Goal: Information Seeking & Learning: Check status

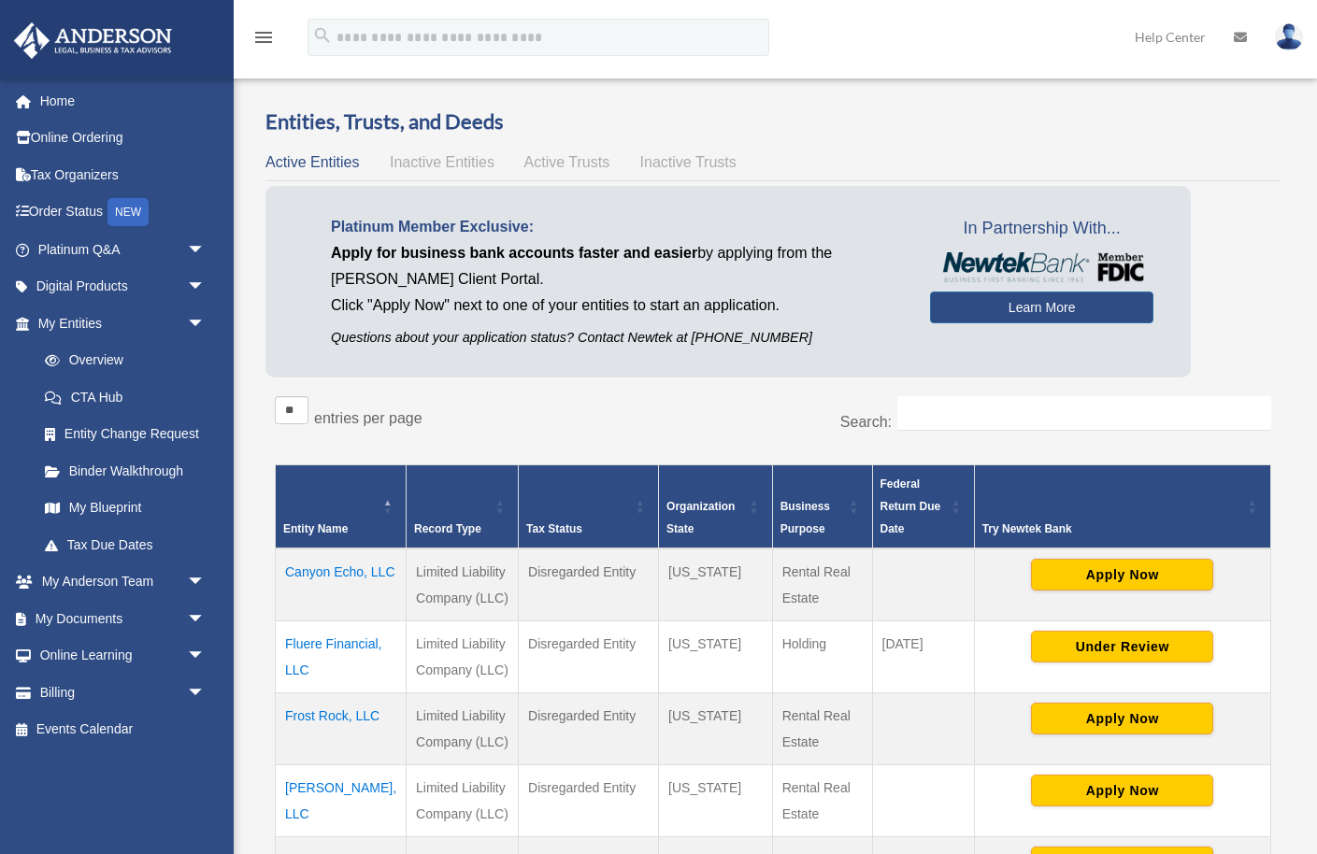
click at [296, 599] on td "Canyon Echo, LLC" at bounding box center [341, 584] width 131 height 73
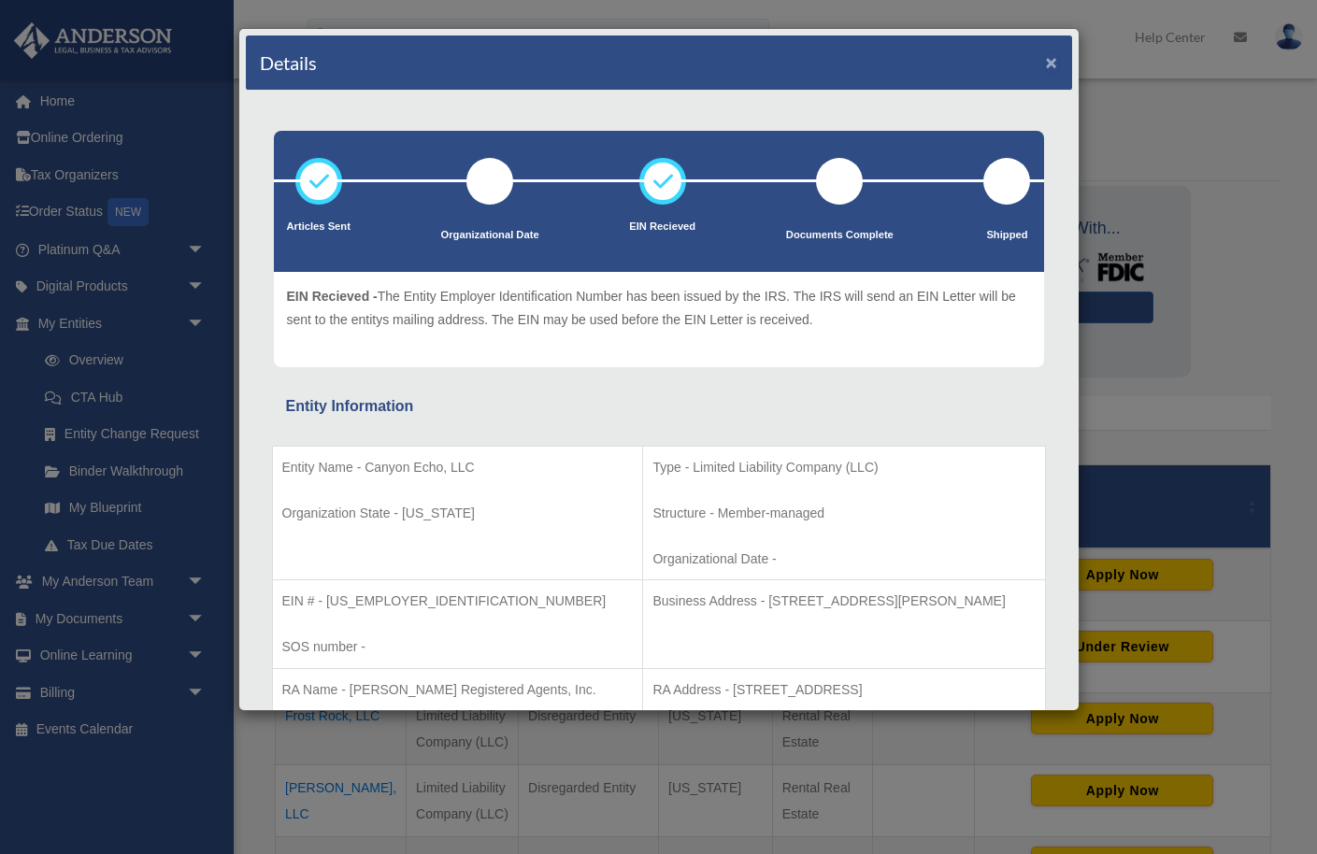
click at [1050, 64] on button "×" at bounding box center [1052, 62] width 12 height 20
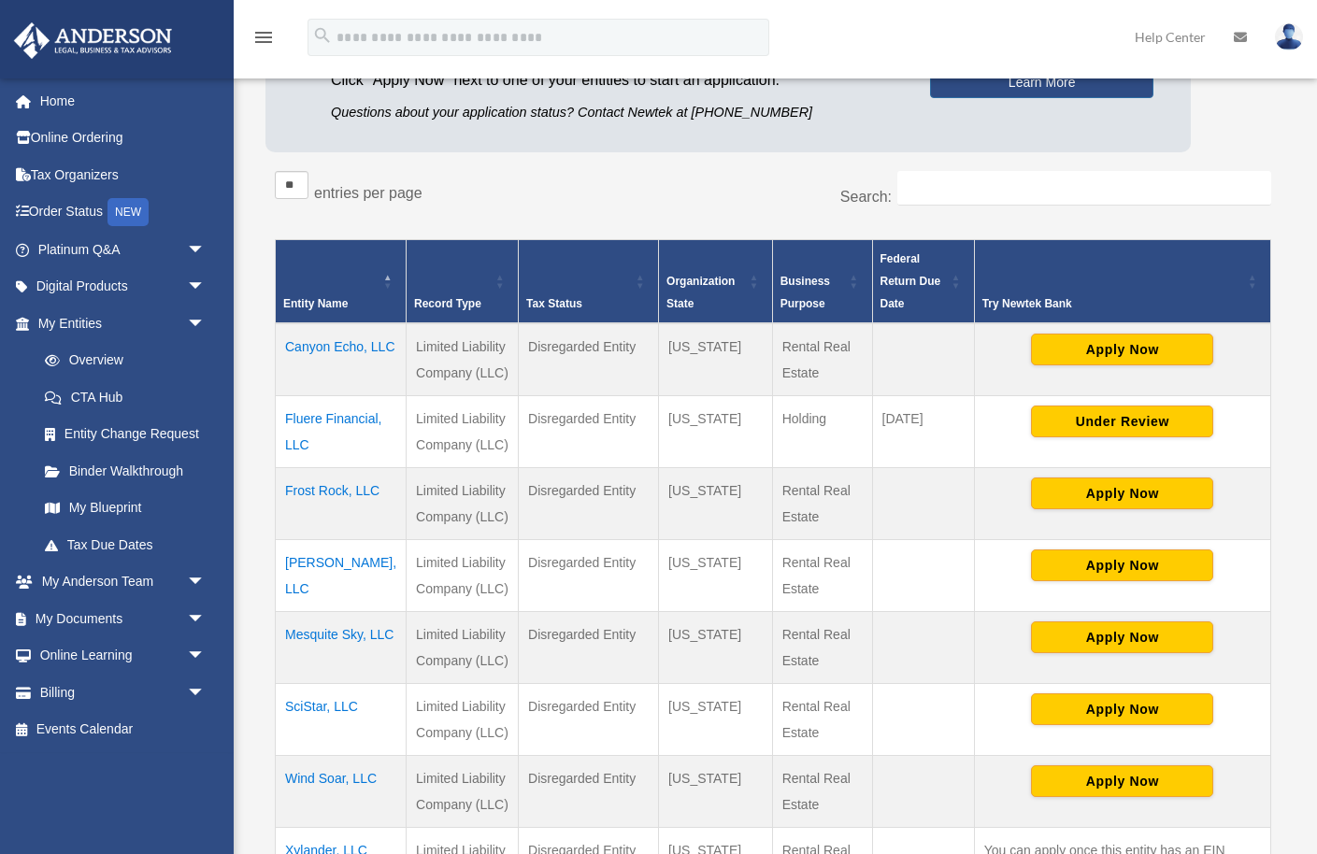
scroll to position [277, 0]
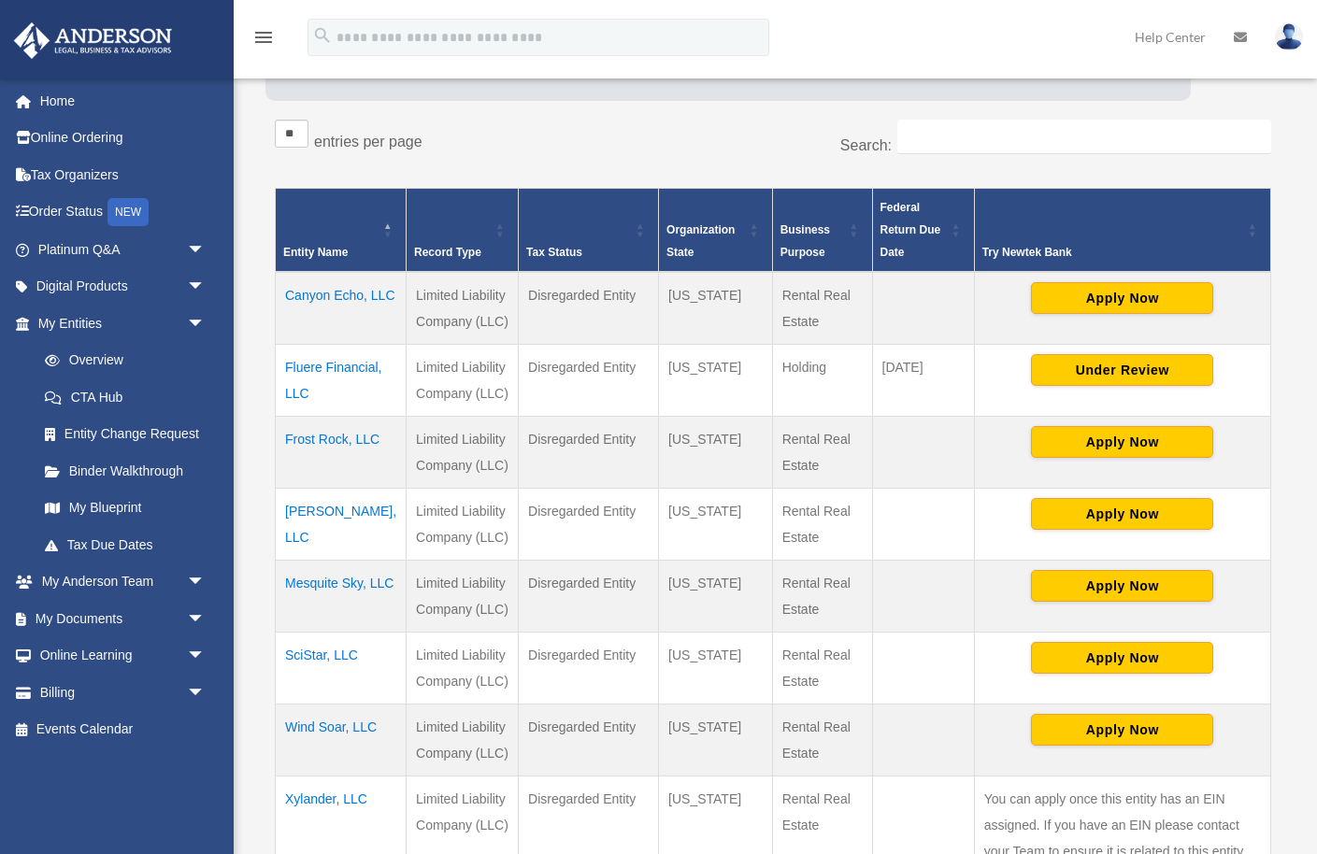
click at [319, 464] on td "Frost Rock, LLC" at bounding box center [341, 453] width 131 height 72
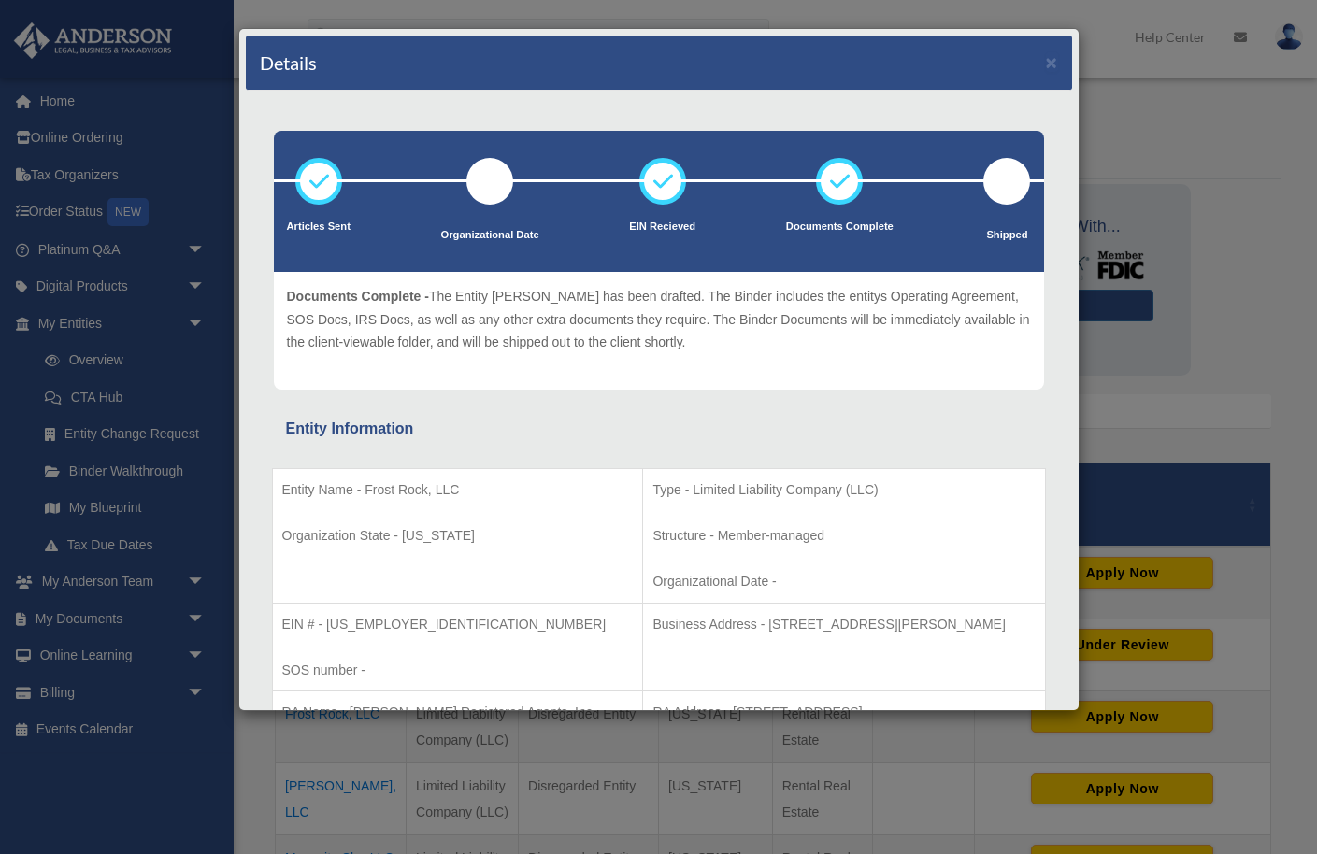
scroll to position [0, 0]
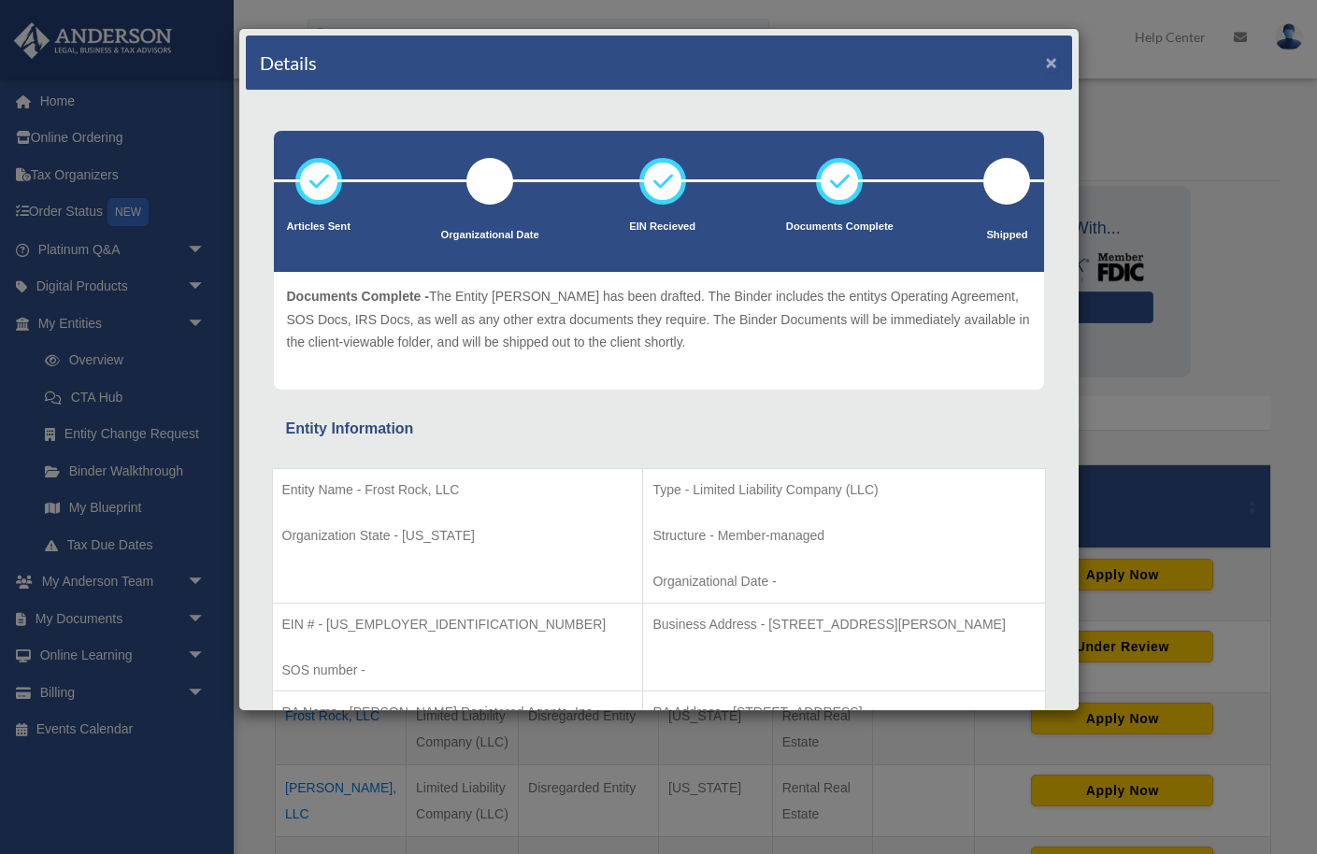
click at [1049, 63] on button "×" at bounding box center [1052, 62] width 12 height 20
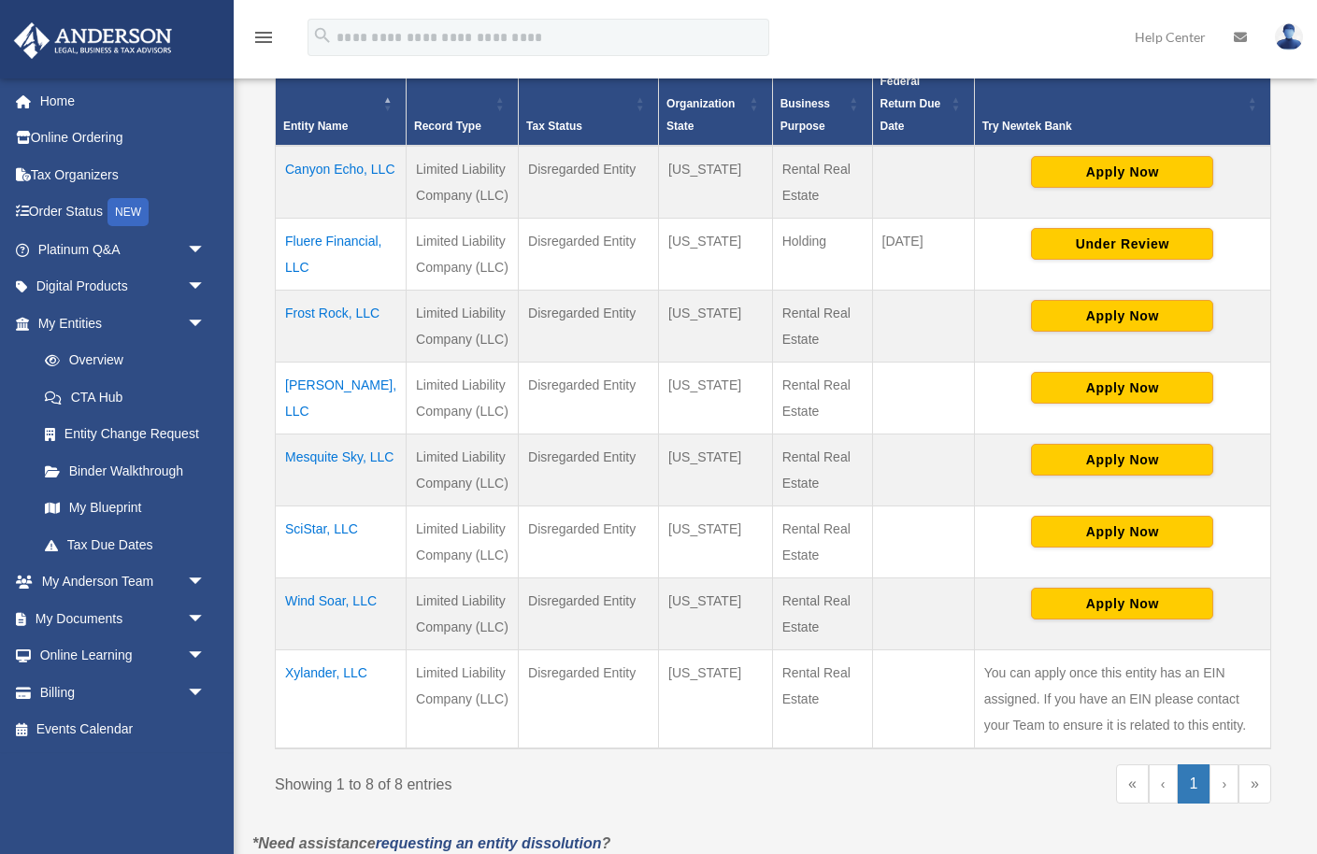
scroll to position [405, 0]
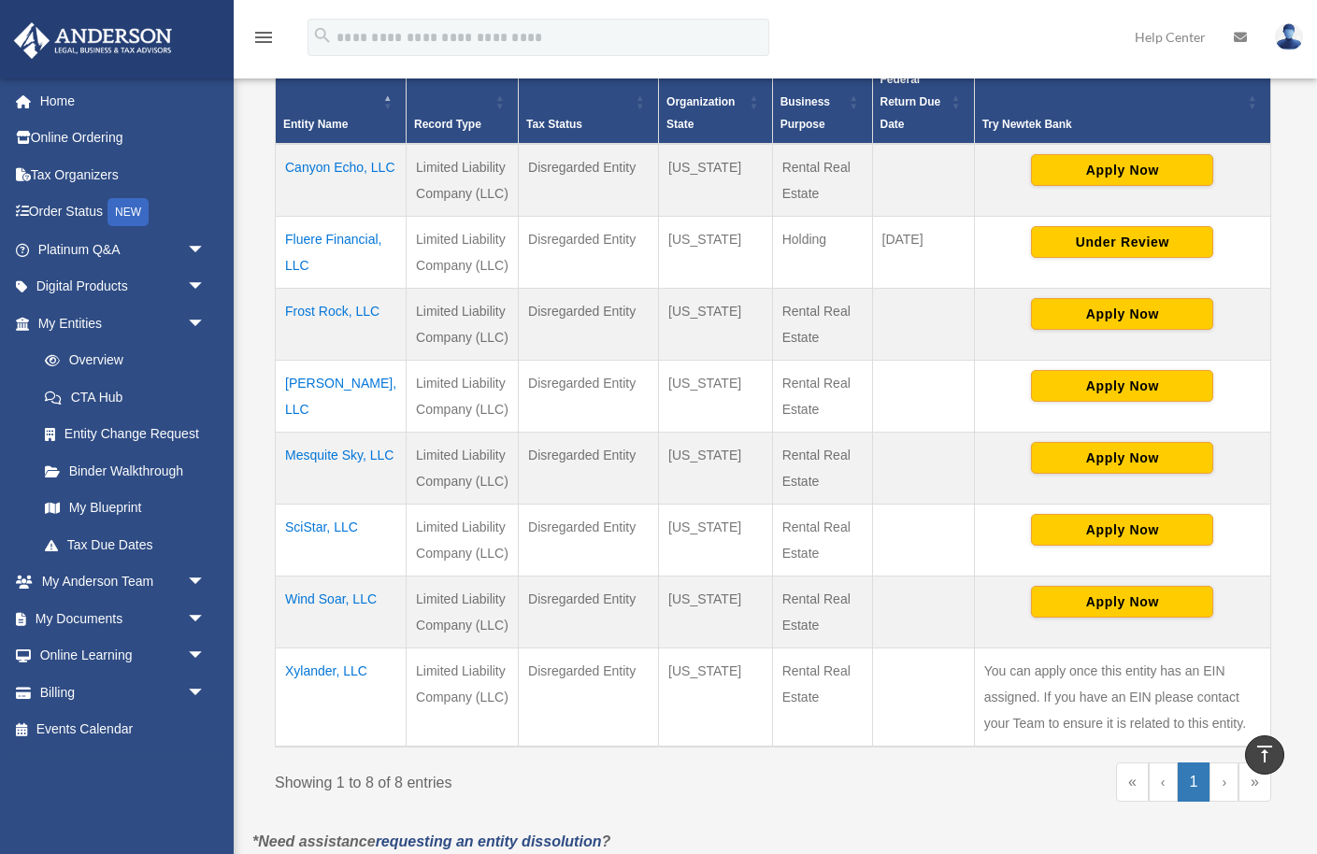
click at [317, 407] on td "[PERSON_NAME], LLC" at bounding box center [341, 397] width 131 height 72
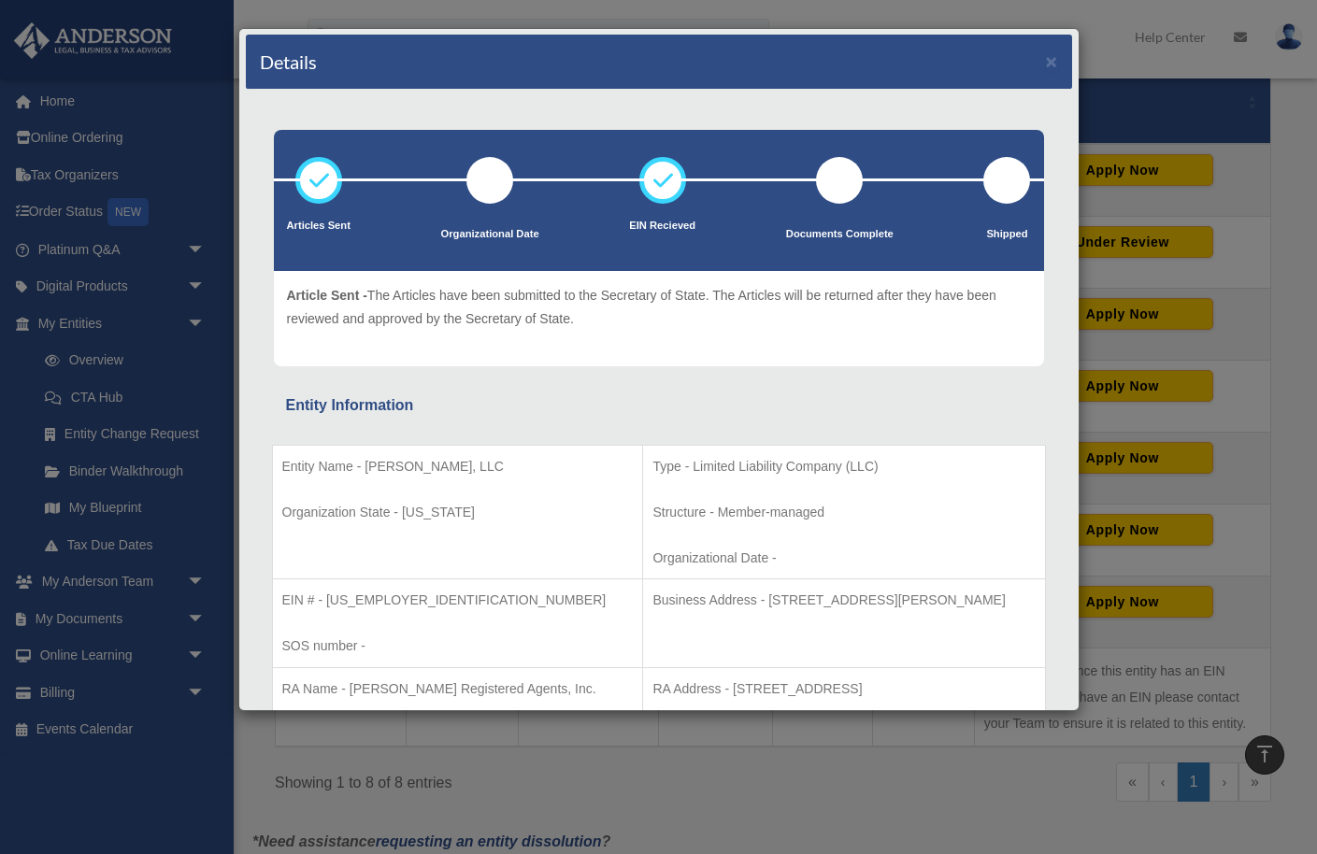
scroll to position [0, 0]
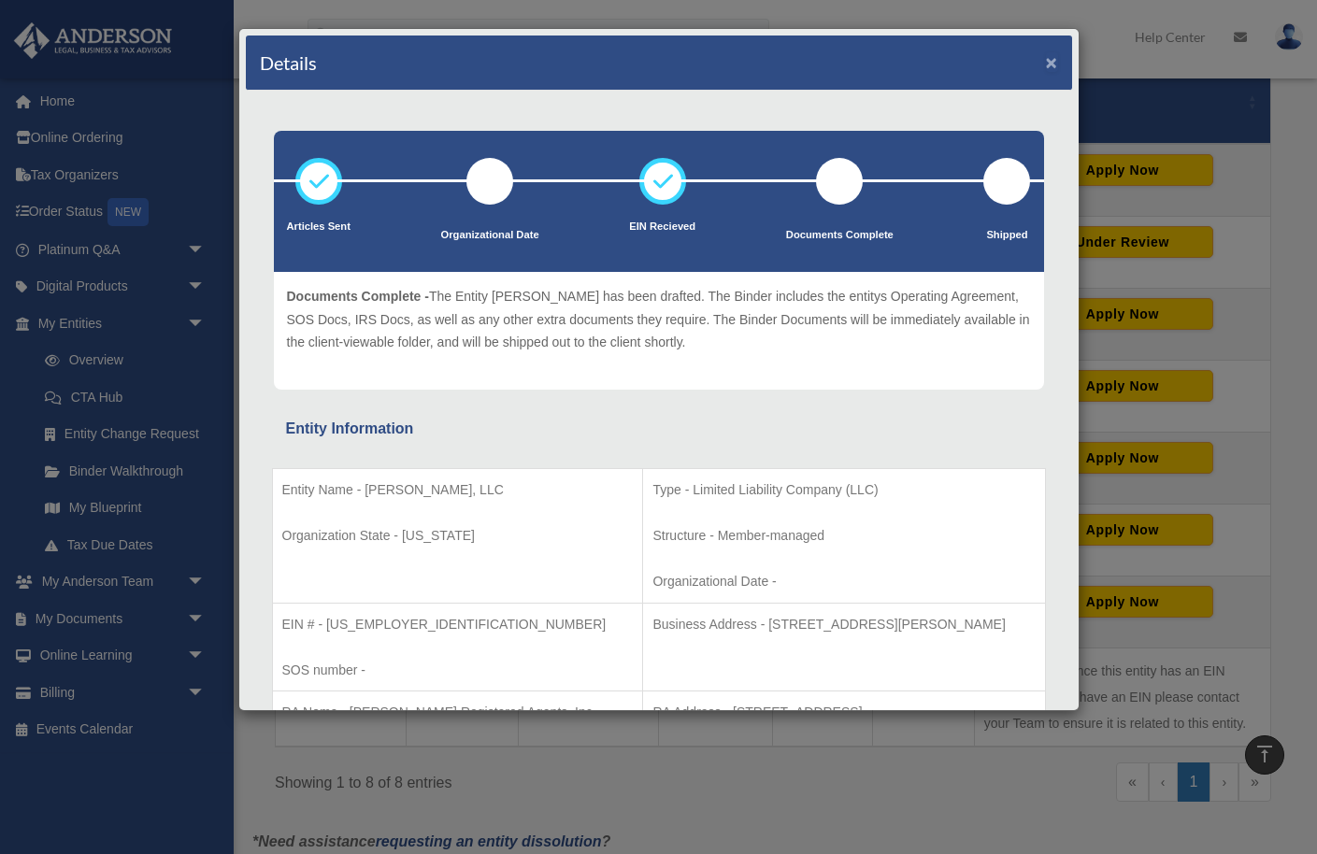
click at [1046, 60] on button "×" at bounding box center [1052, 62] width 12 height 20
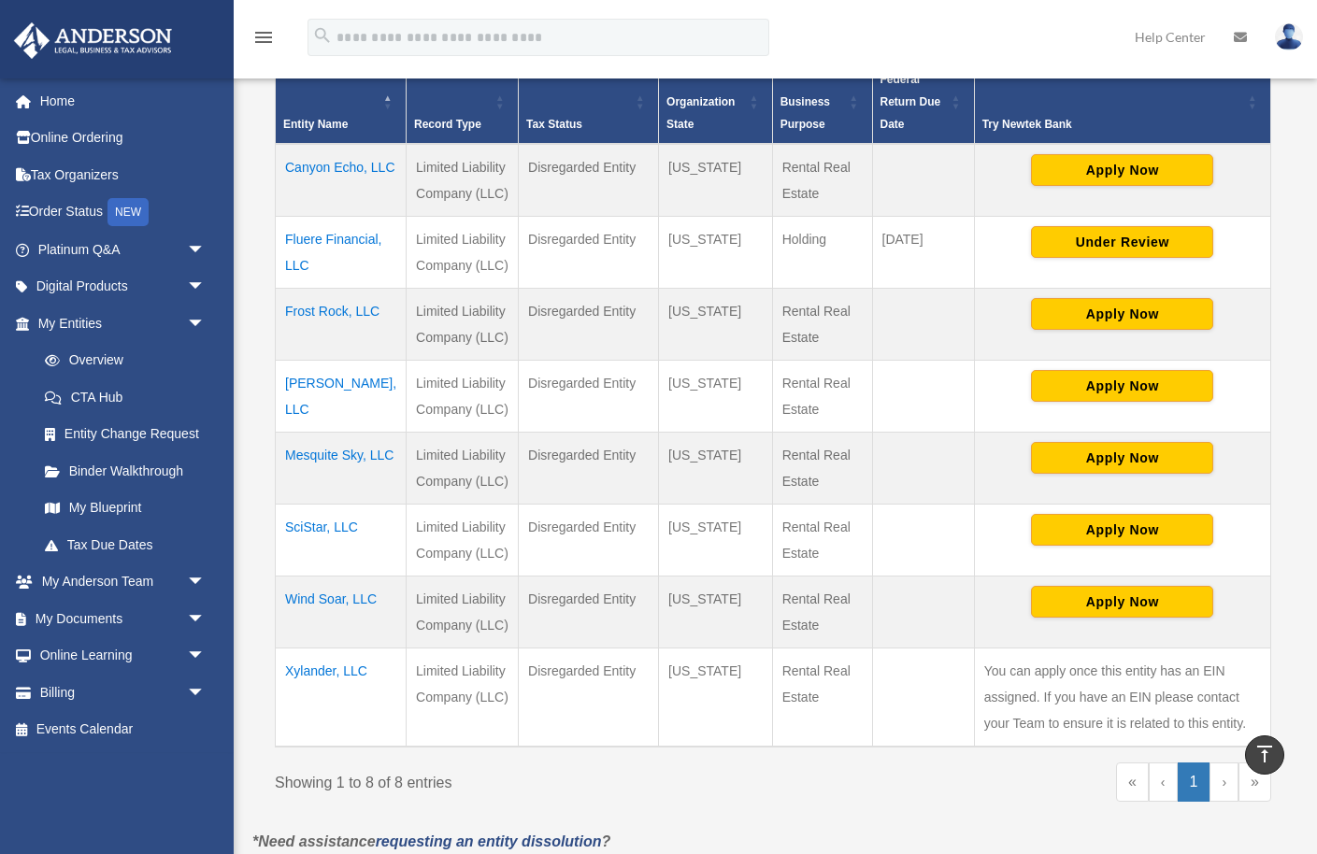
click at [302, 505] on td "Mesquite Sky, LLC" at bounding box center [341, 469] width 131 height 72
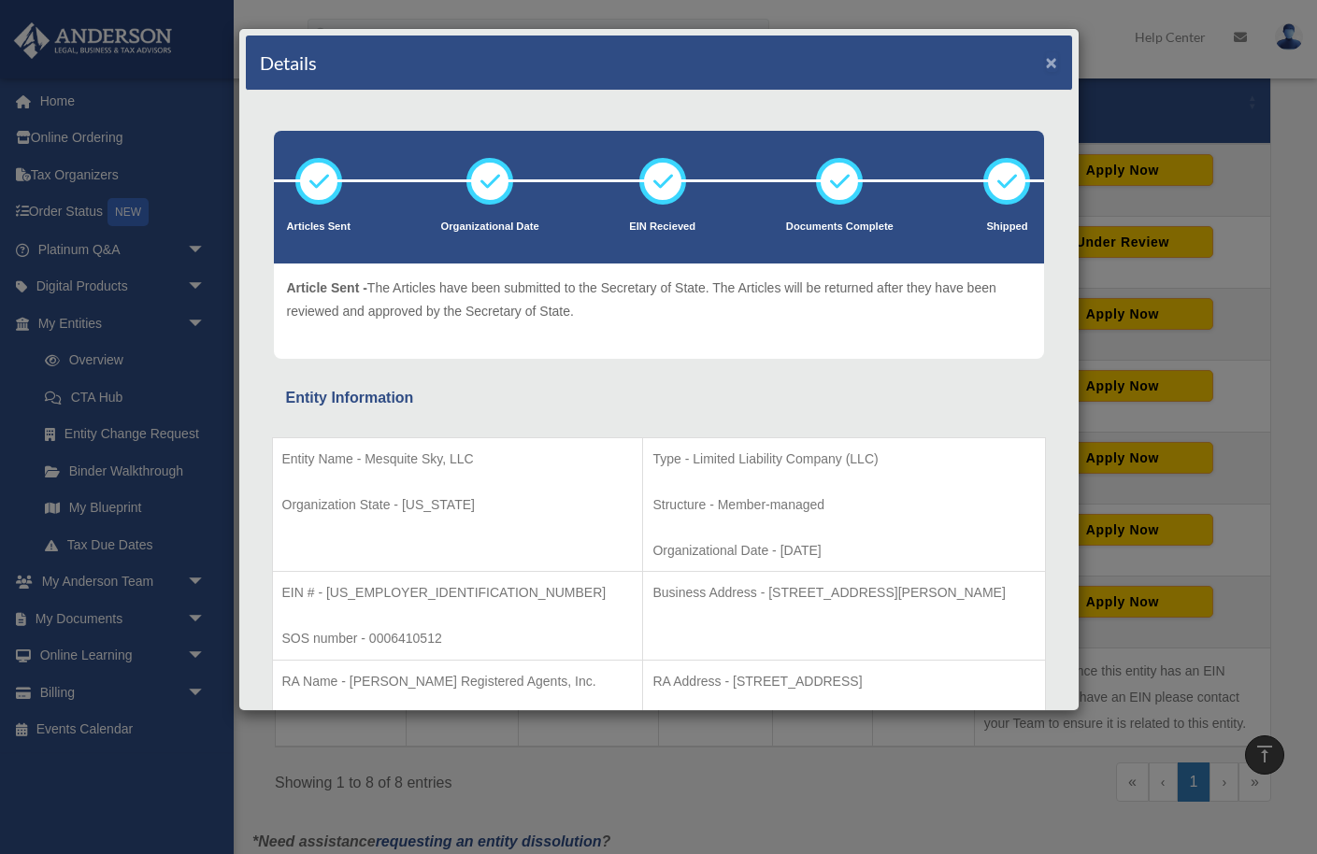
click at [1050, 64] on button "×" at bounding box center [1052, 62] width 12 height 20
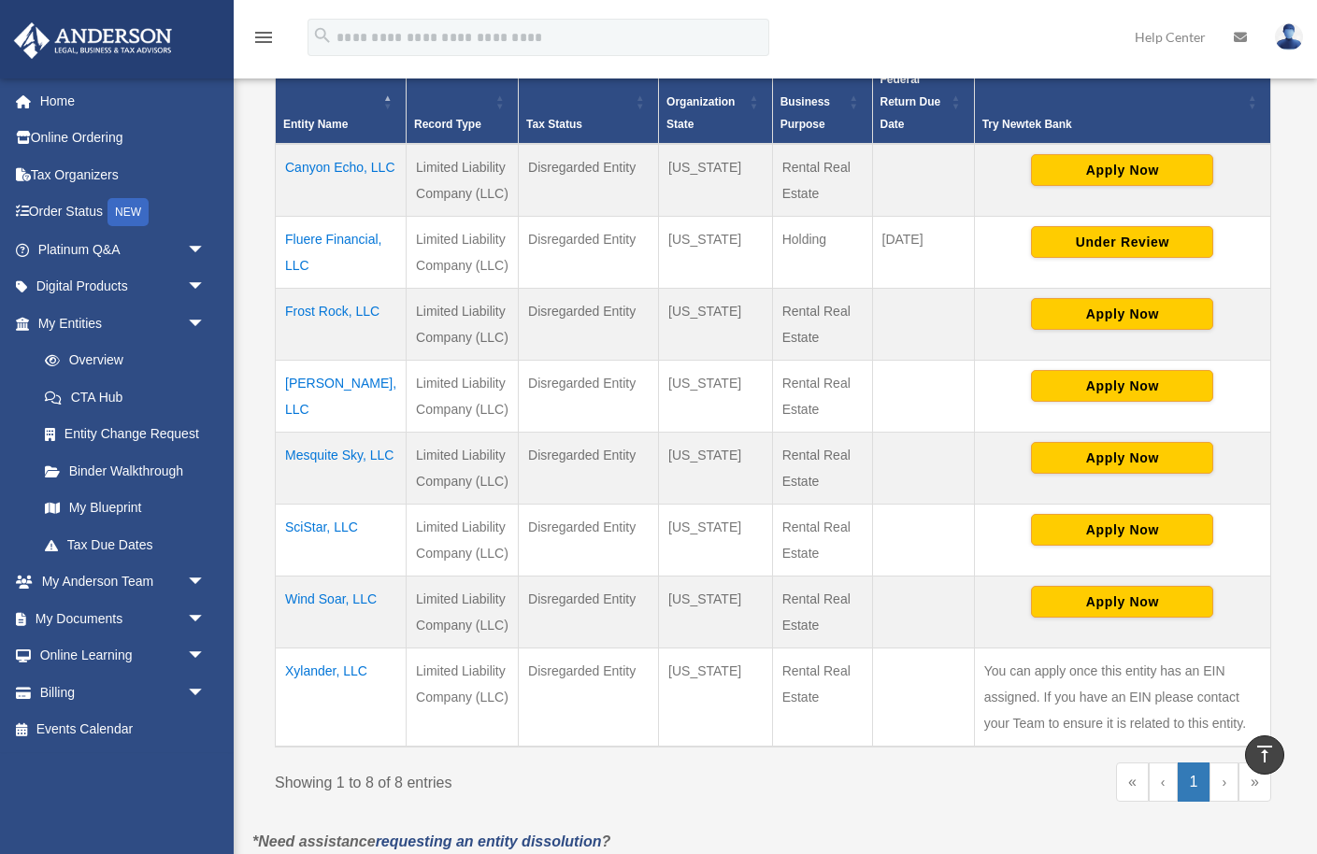
click at [305, 553] on td "SciStar, LLC" at bounding box center [341, 541] width 131 height 72
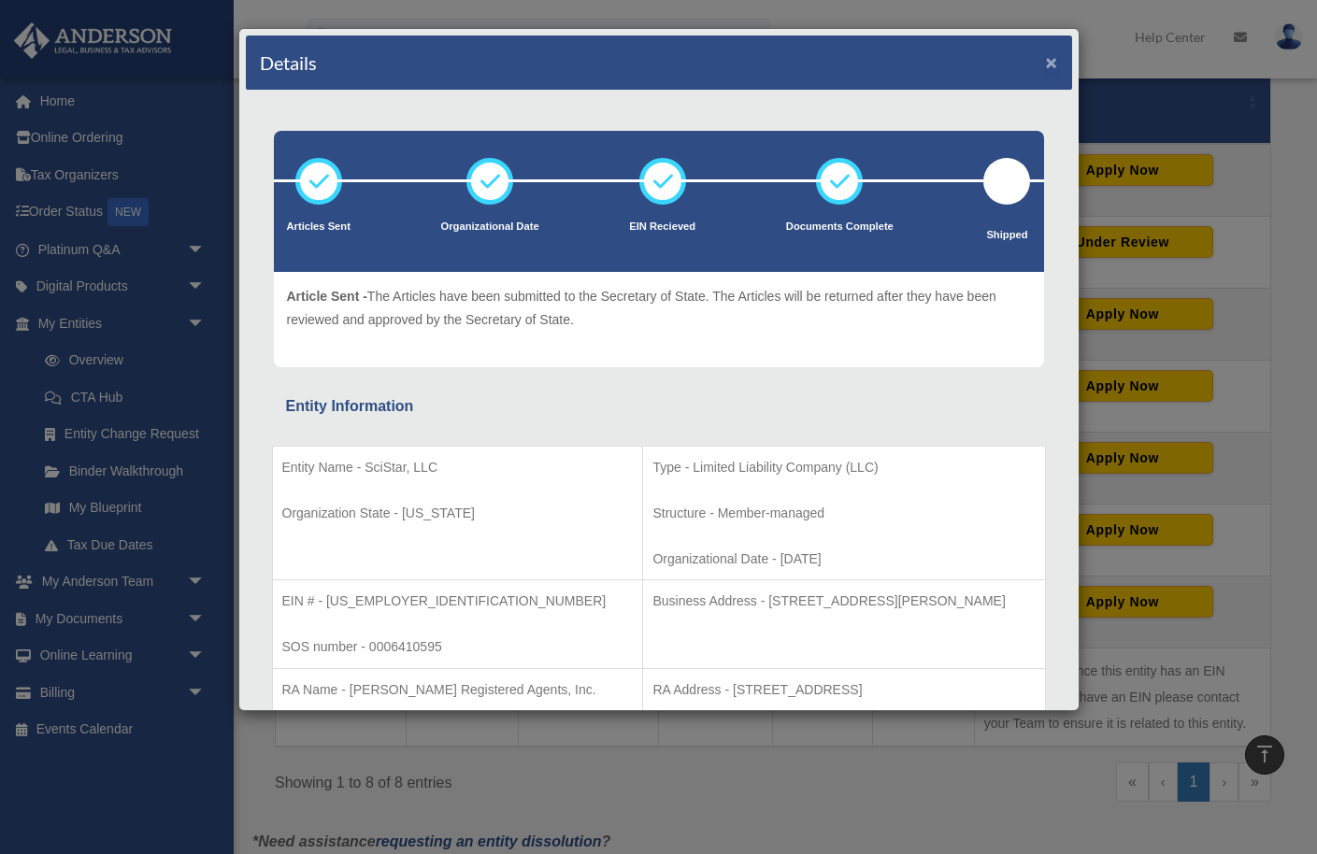
click at [1051, 64] on button "×" at bounding box center [1052, 62] width 12 height 20
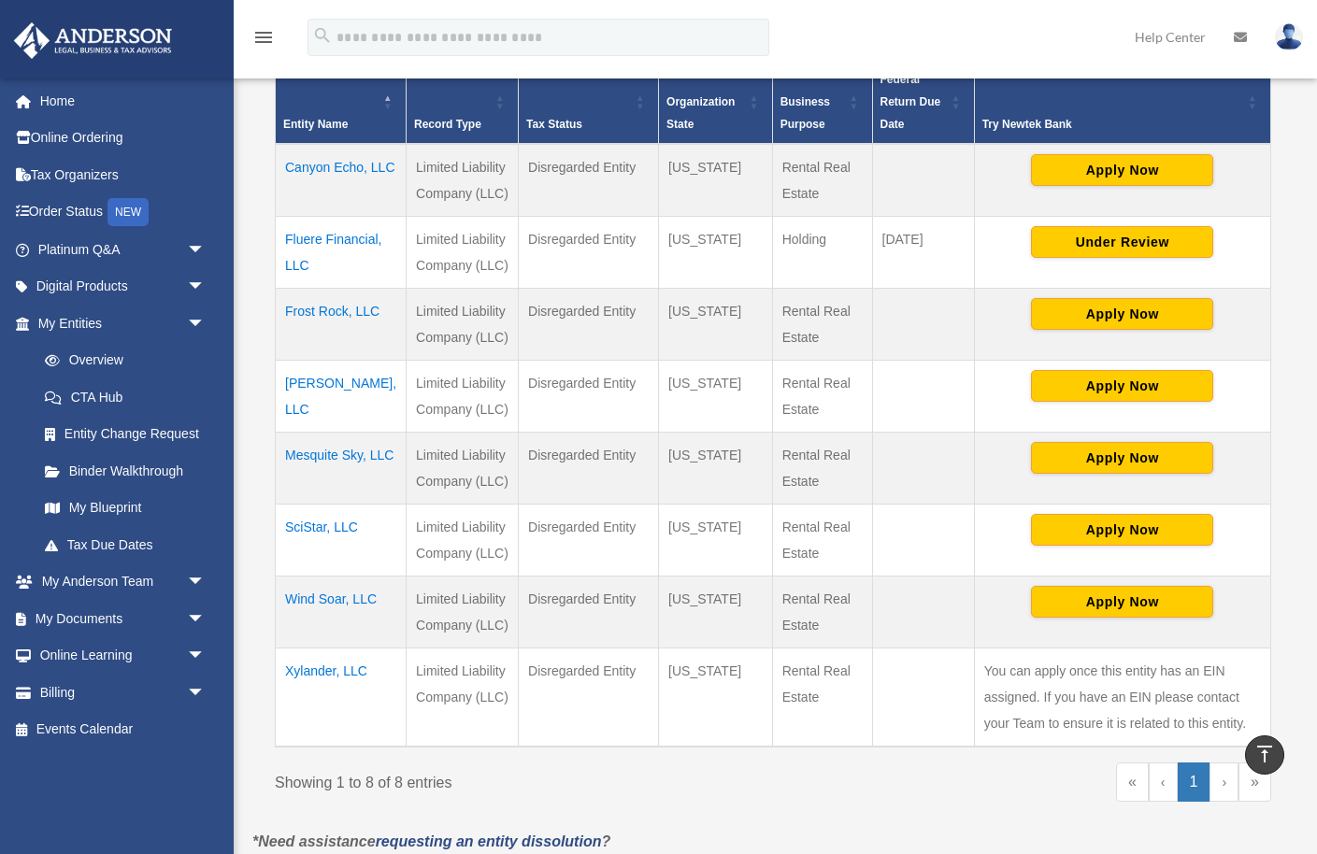
click at [311, 627] on td "Wind Soar, LLC" at bounding box center [341, 612] width 131 height 72
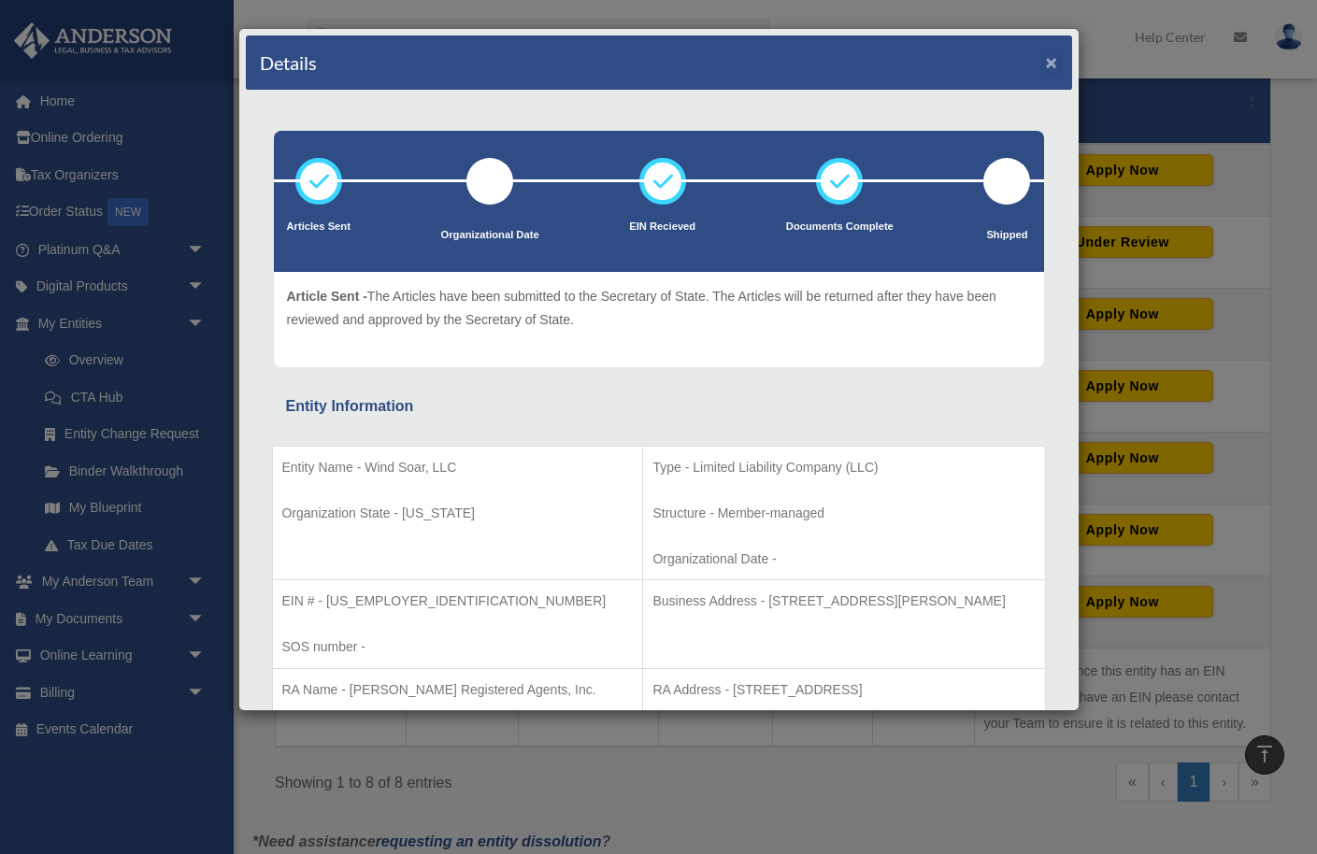
click at [1051, 62] on button "×" at bounding box center [1052, 62] width 12 height 20
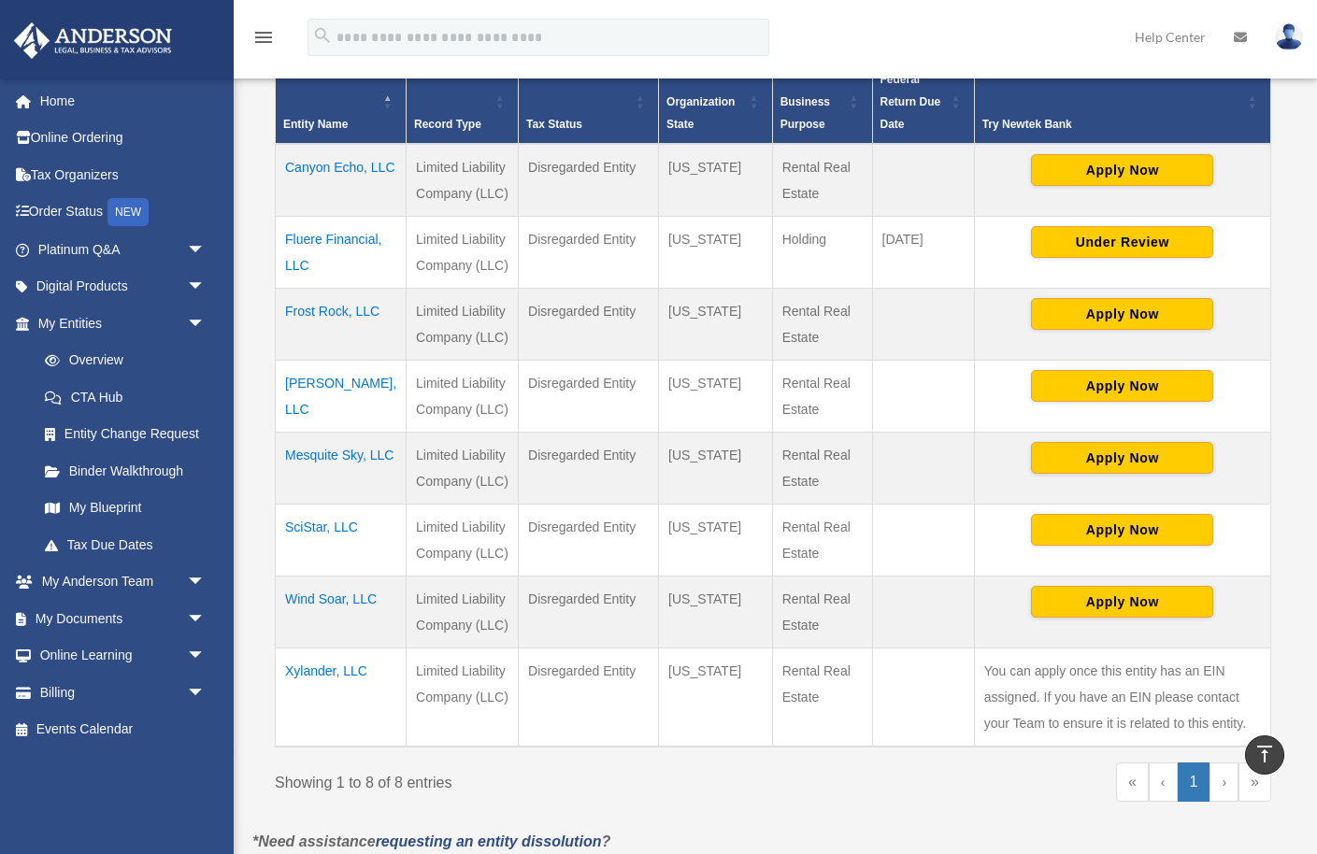
click at [320, 700] on td "Xylander, LLC" at bounding box center [341, 697] width 131 height 99
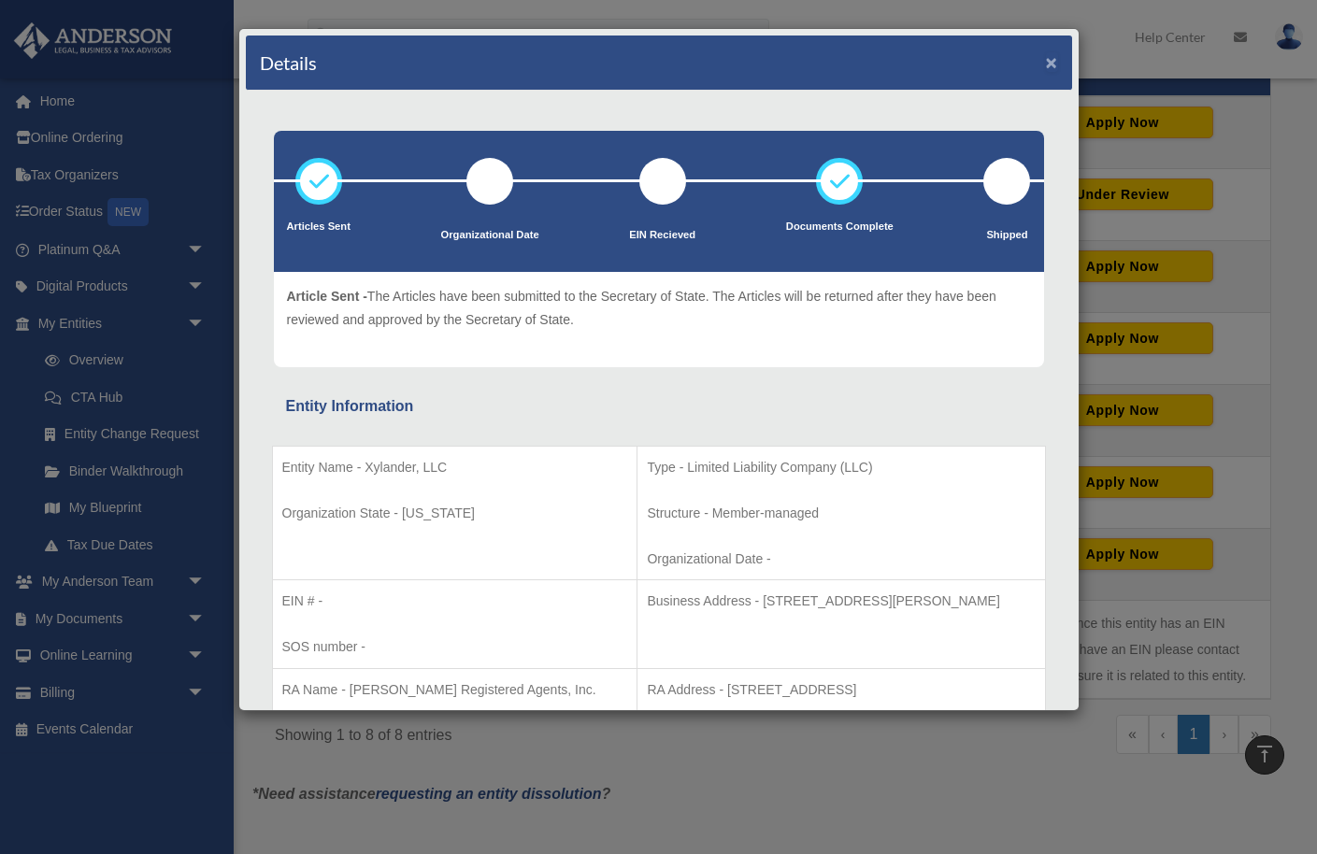
click at [1049, 62] on button "×" at bounding box center [1052, 62] width 12 height 20
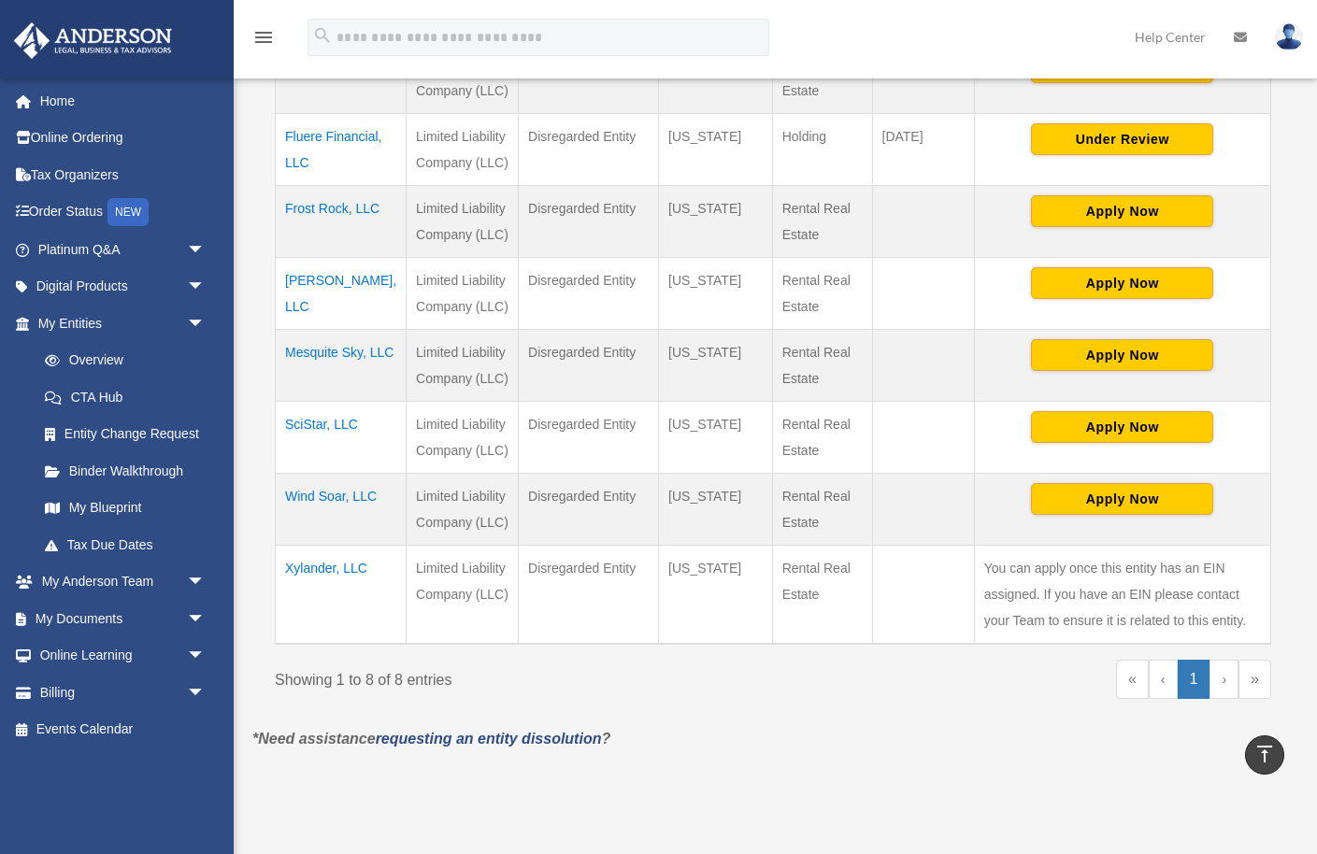
scroll to position [529, 0]
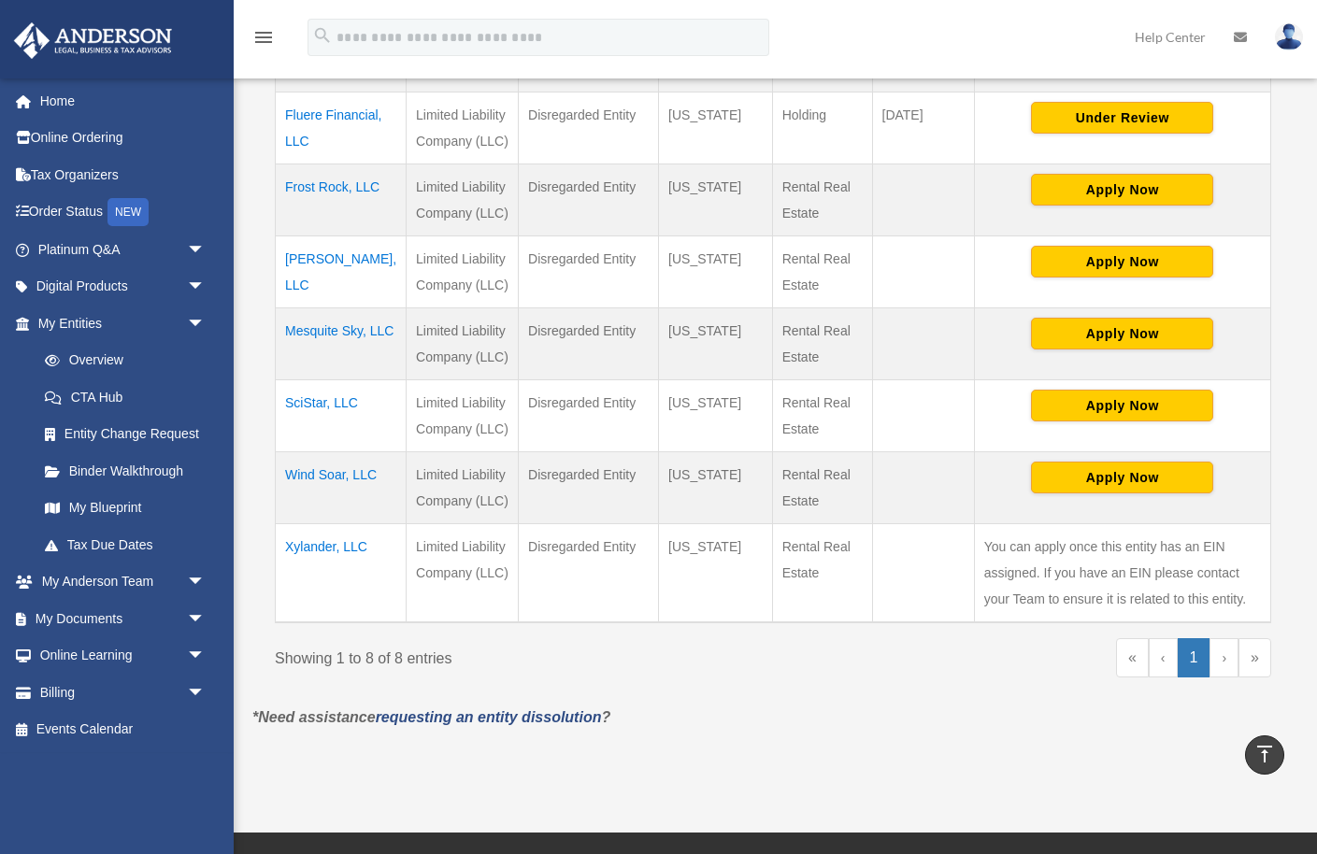
click at [325, 497] on td "Wind Soar, LLC" at bounding box center [341, 488] width 131 height 72
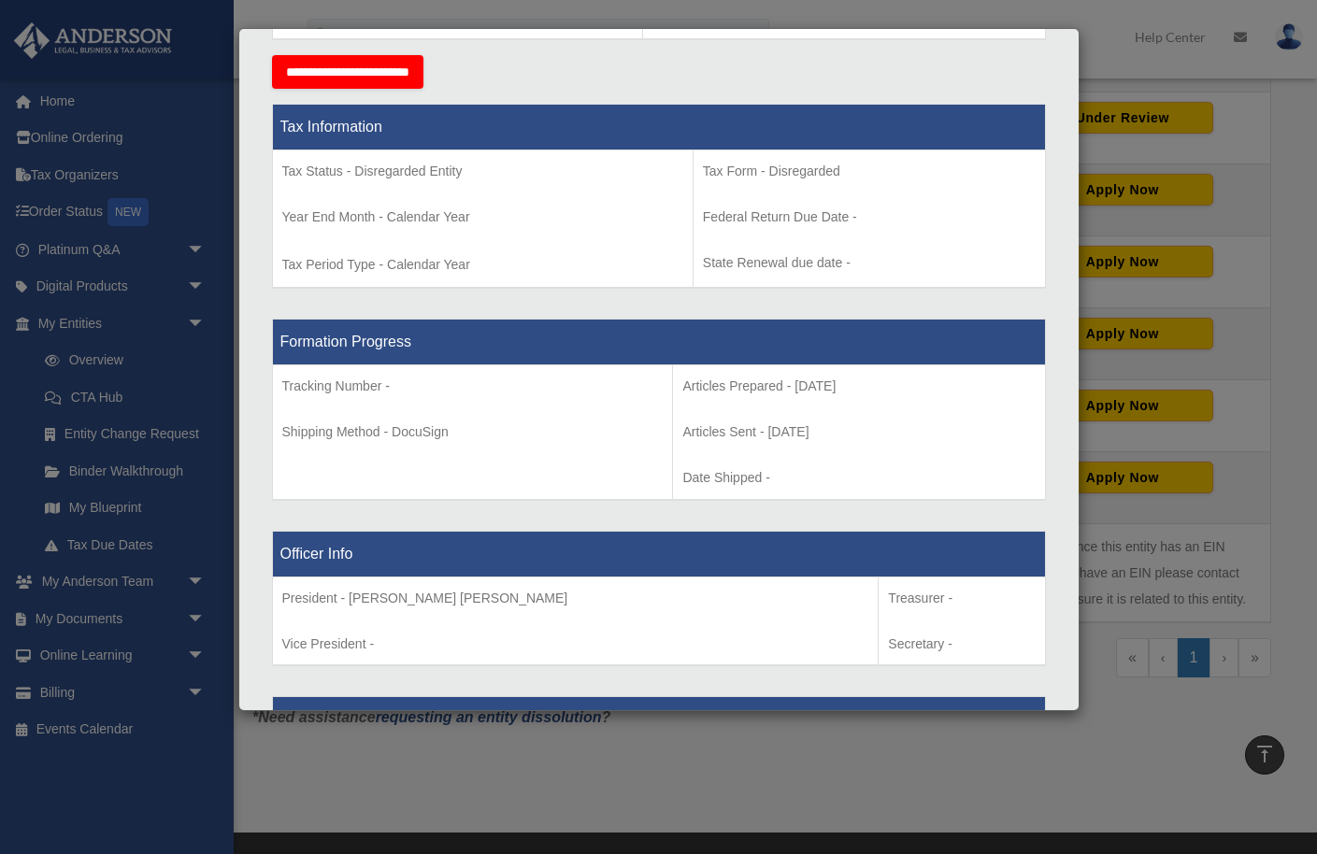
scroll to position [0, 0]
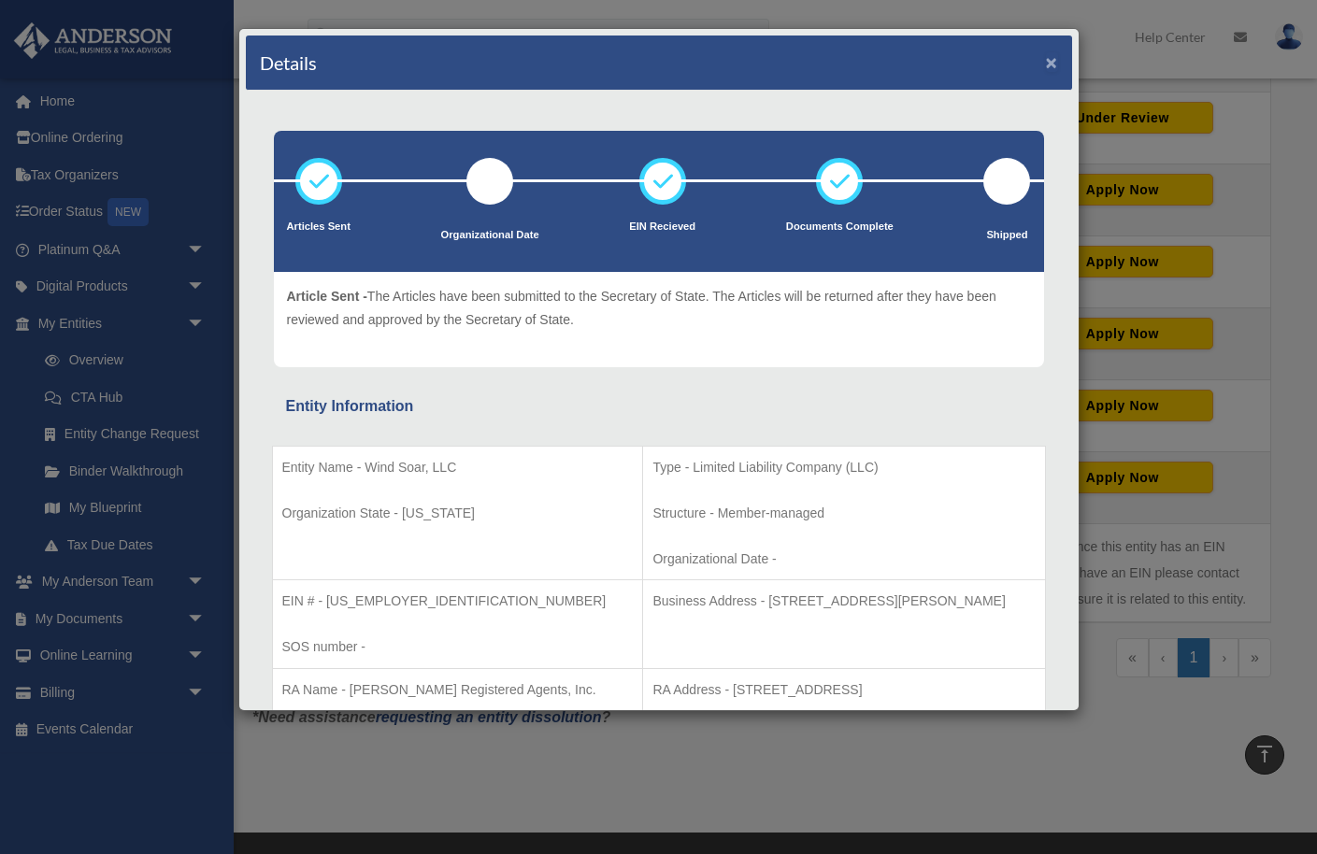
click at [1050, 64] on button "×" at bounding box center [1052, 62] width 12 height 20
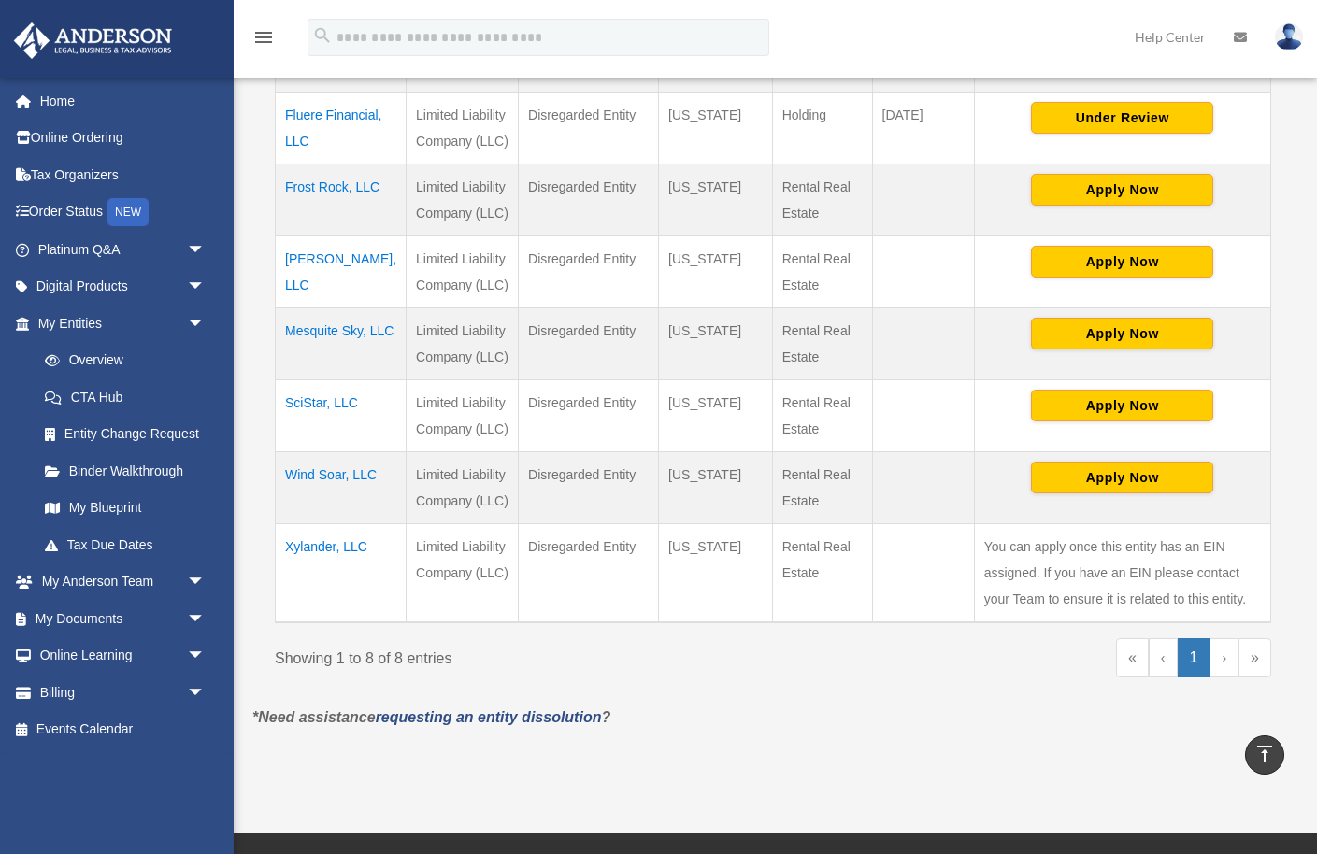
click at [327, 284] on td "[PERSON_NAME], LLC" at bounding box center [341, 272] width 131 height 72
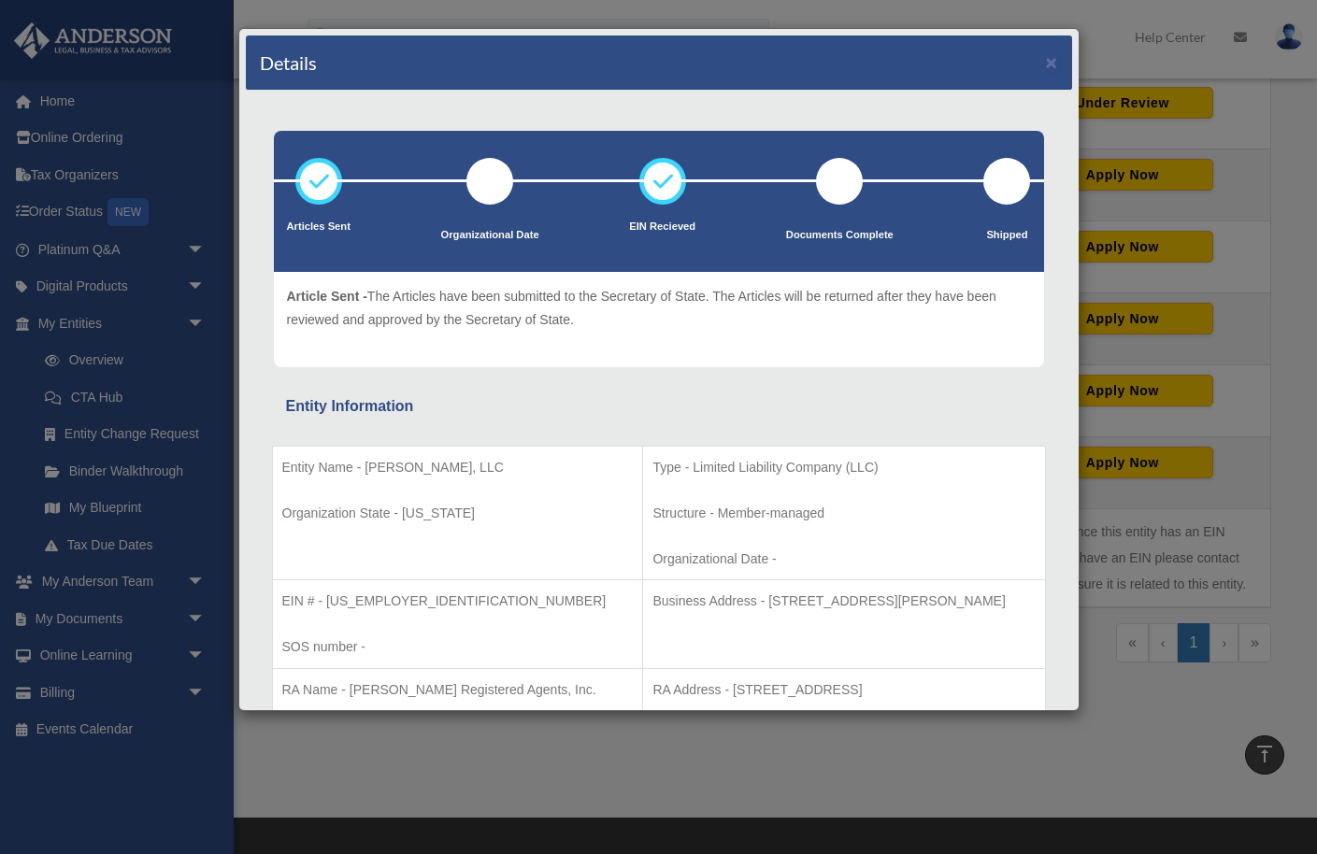
scroll to position [4, 0]
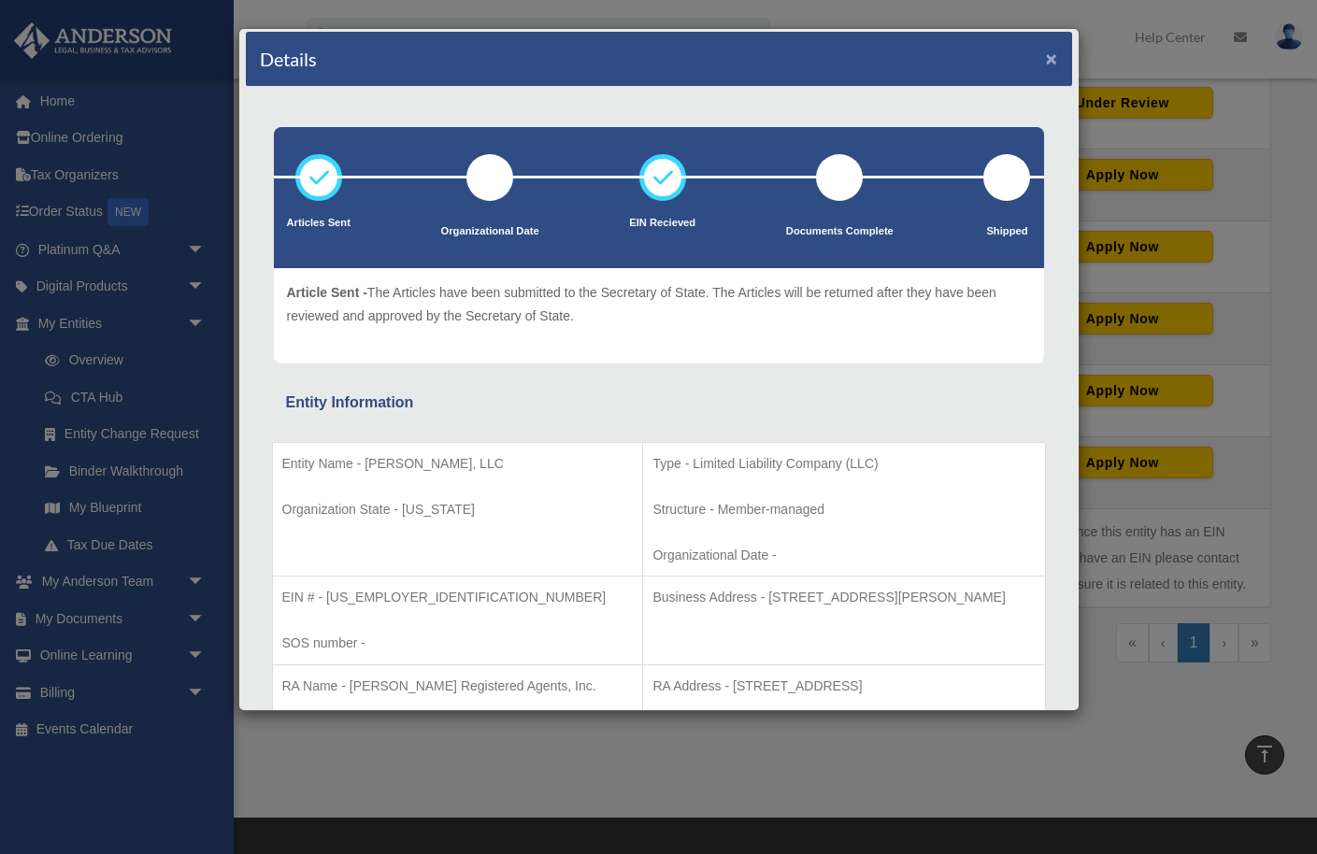
click at [1055, 68] on button "×" at bounding box center [1052, 59] width 12 height 20
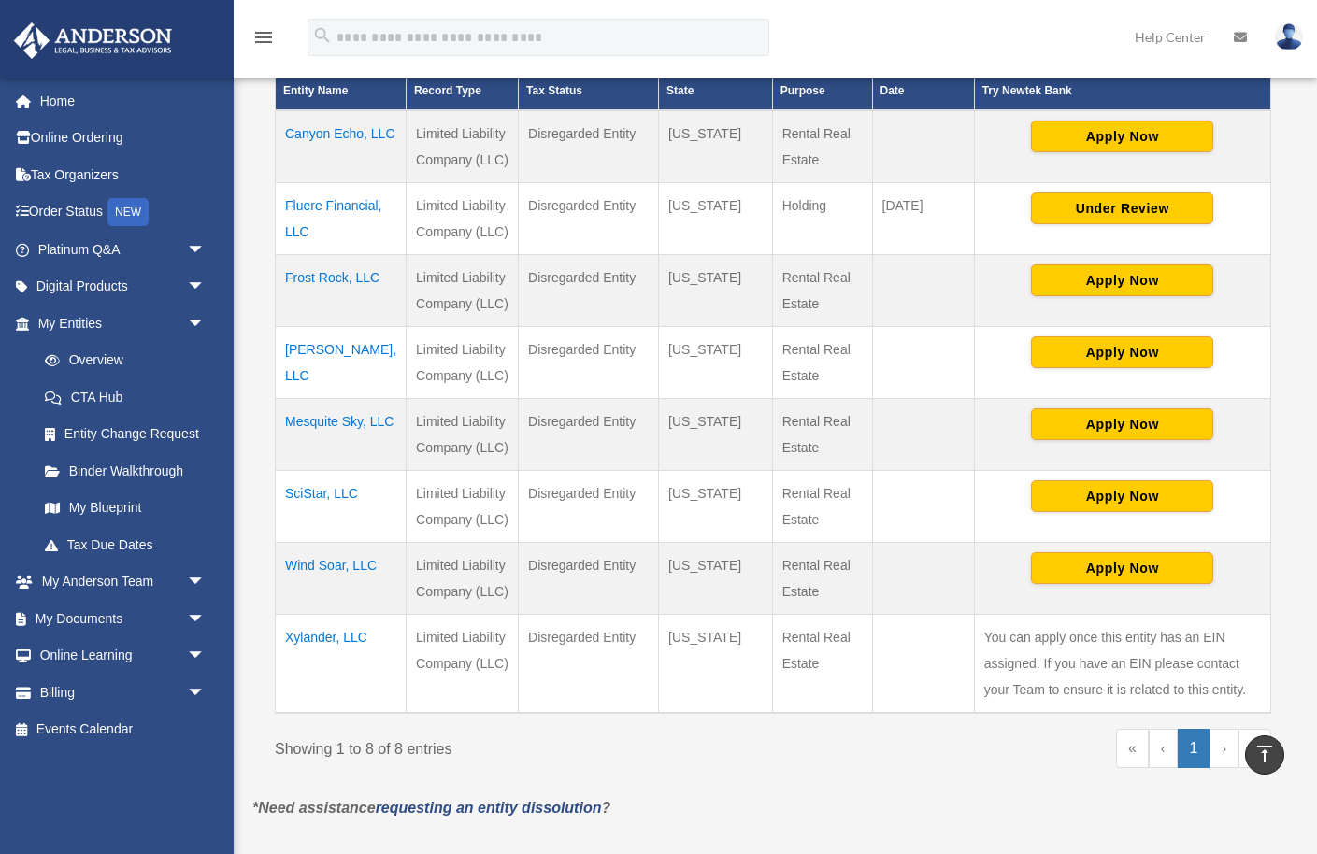
scroll to position [437, 0]
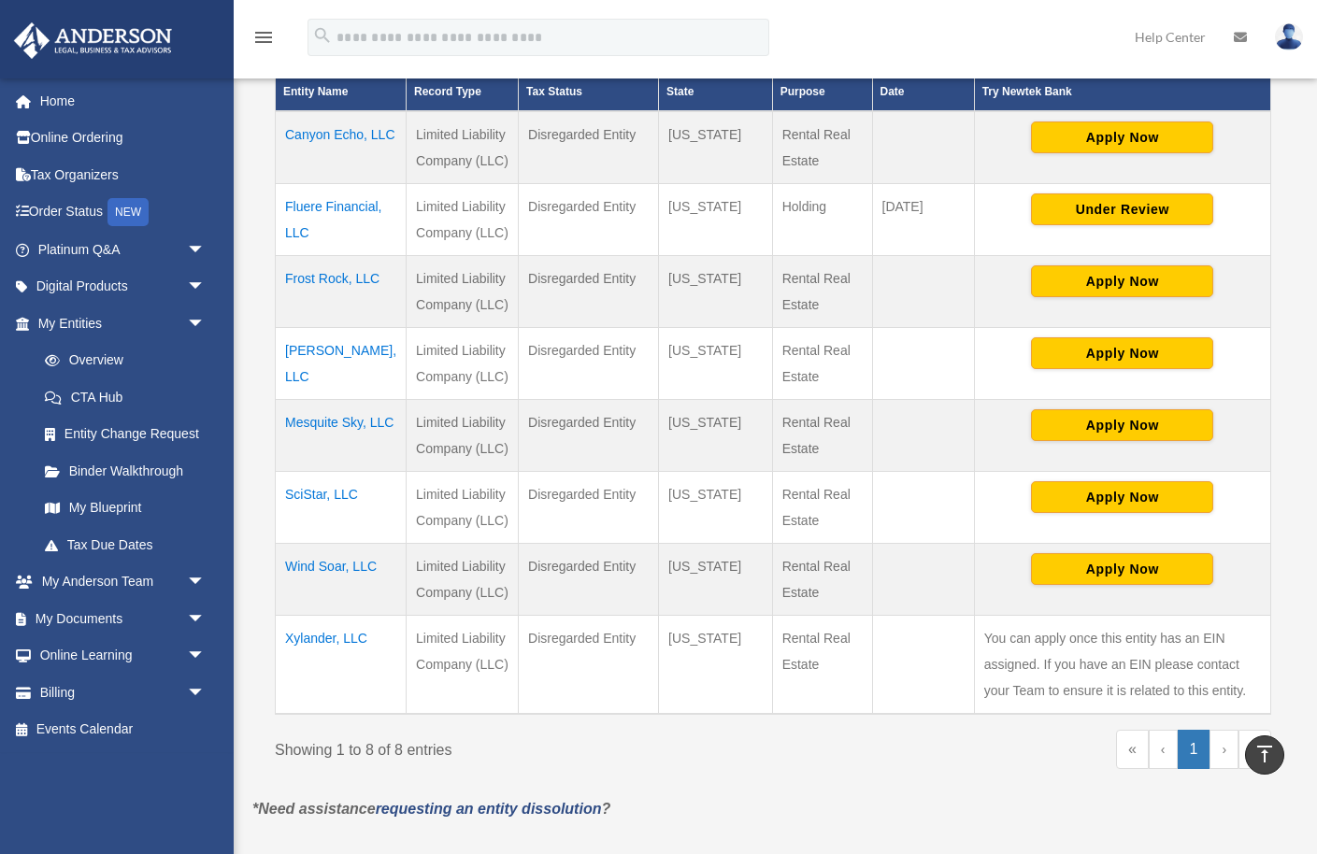
click at [301, 164] on td "Canyon Echo, LLC" at bounding box center [341, 147] width 131 height 73
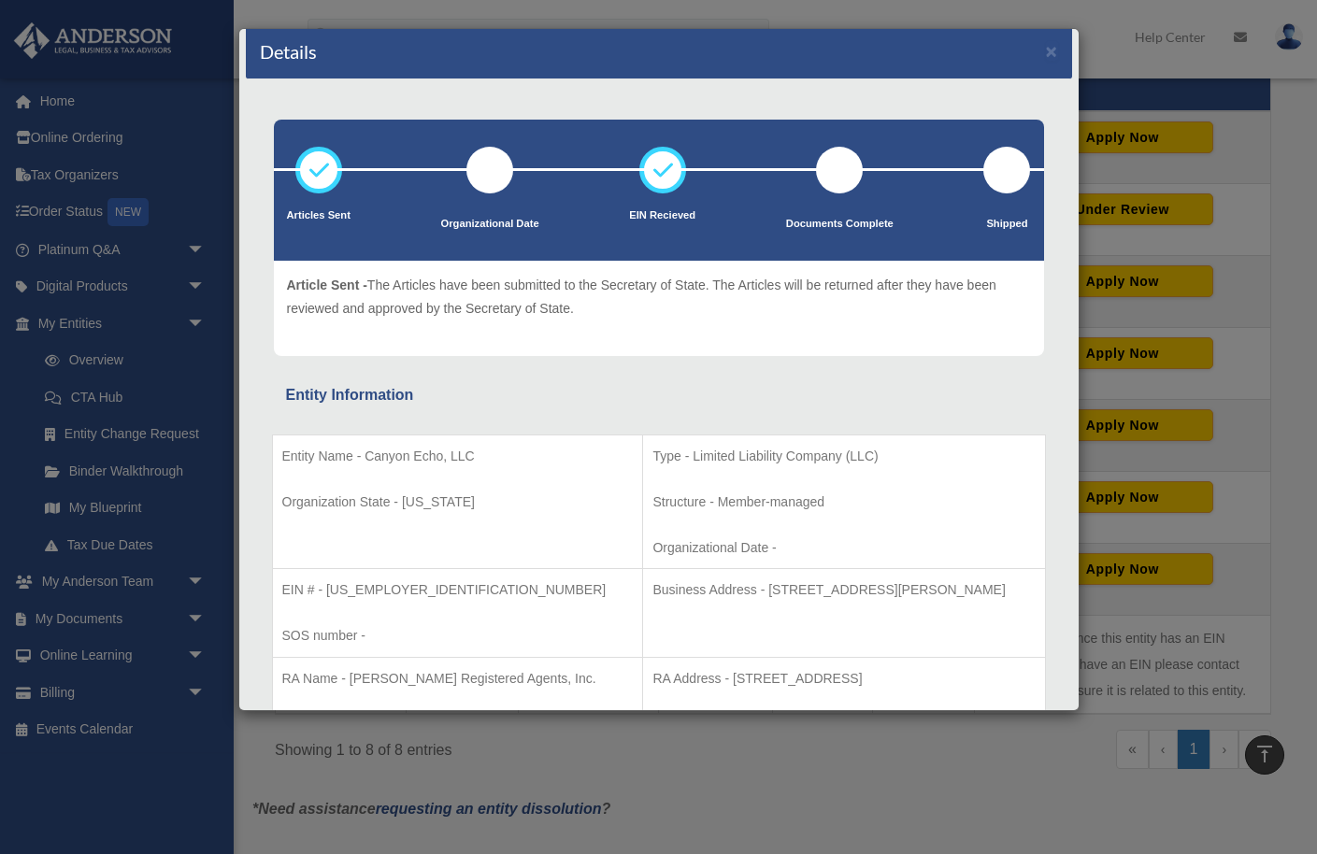
scroll to position [6, 0]
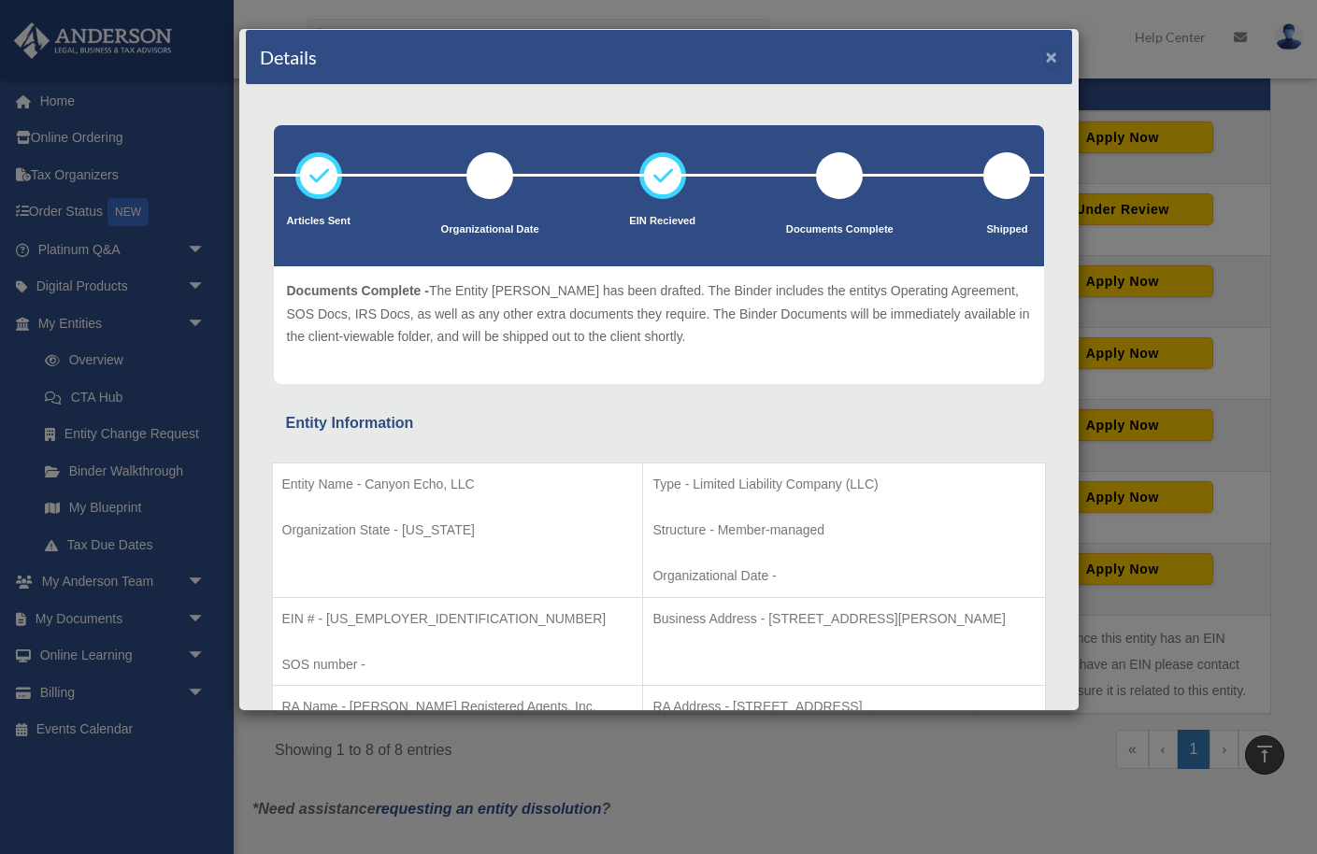
click at [1051, 60] on button "×" at bounding box center [1052, 57] width 12 height 20
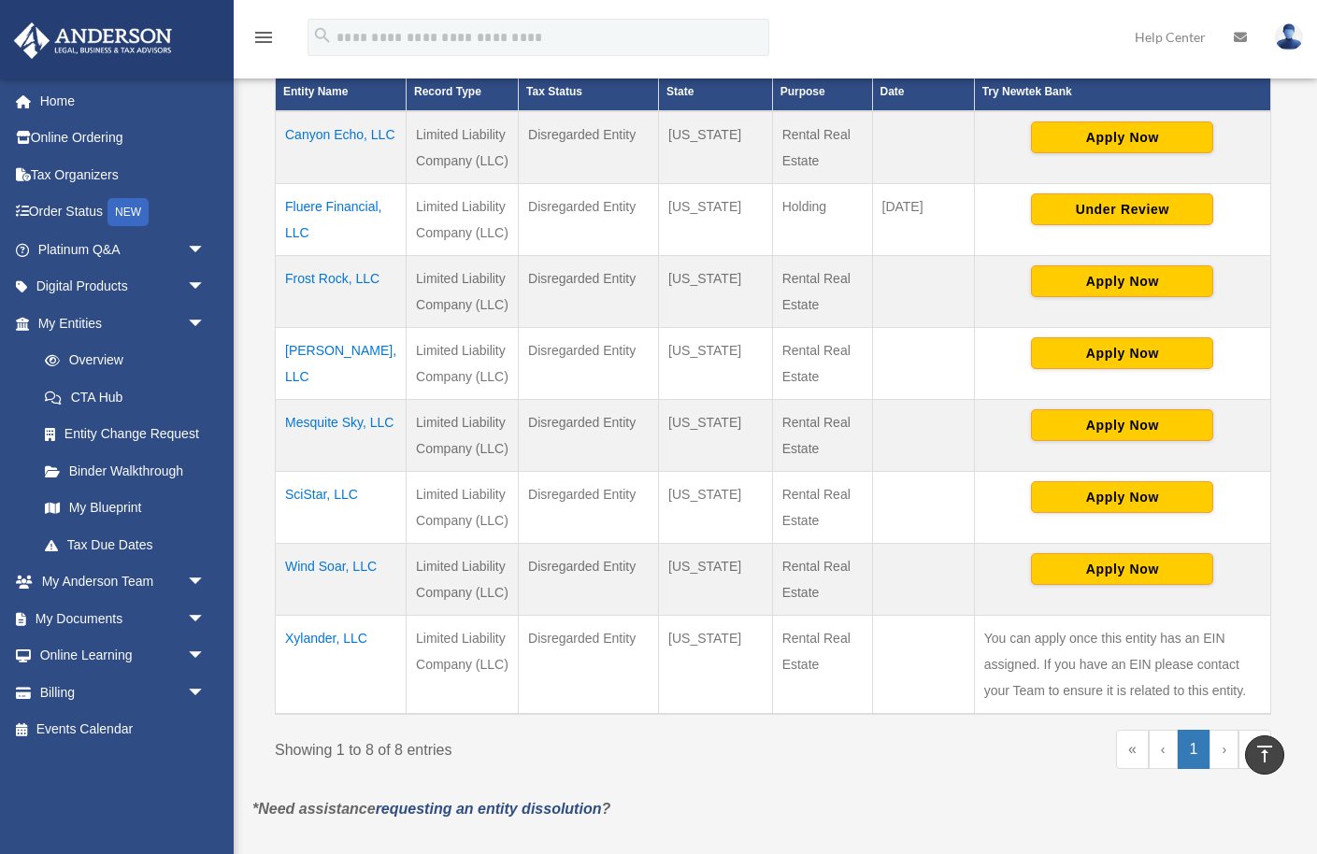
click at [311, 160] on td "Canyon Echo, LLC" at bounding box center [341, 147] width 131 height 73
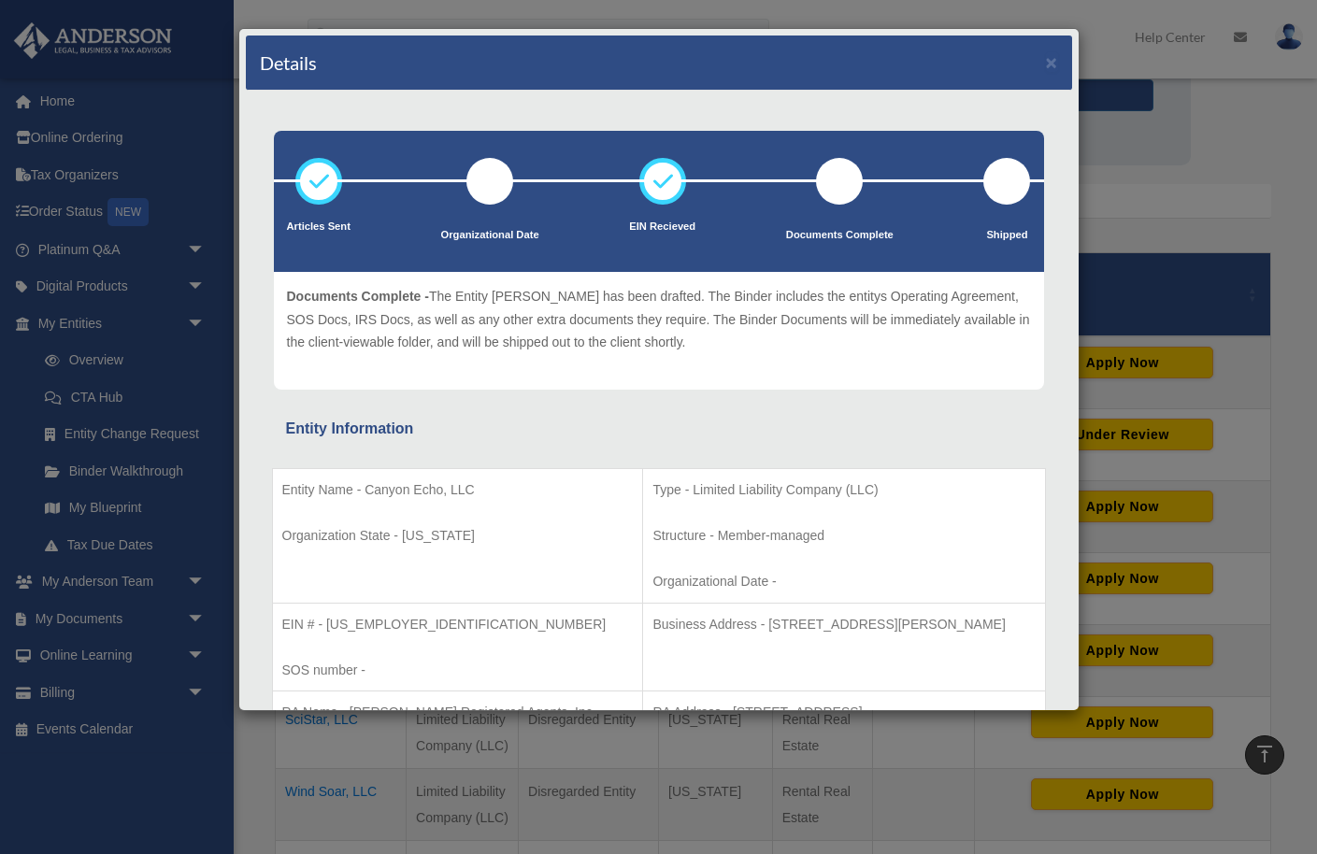
scroll to position [0, 0]
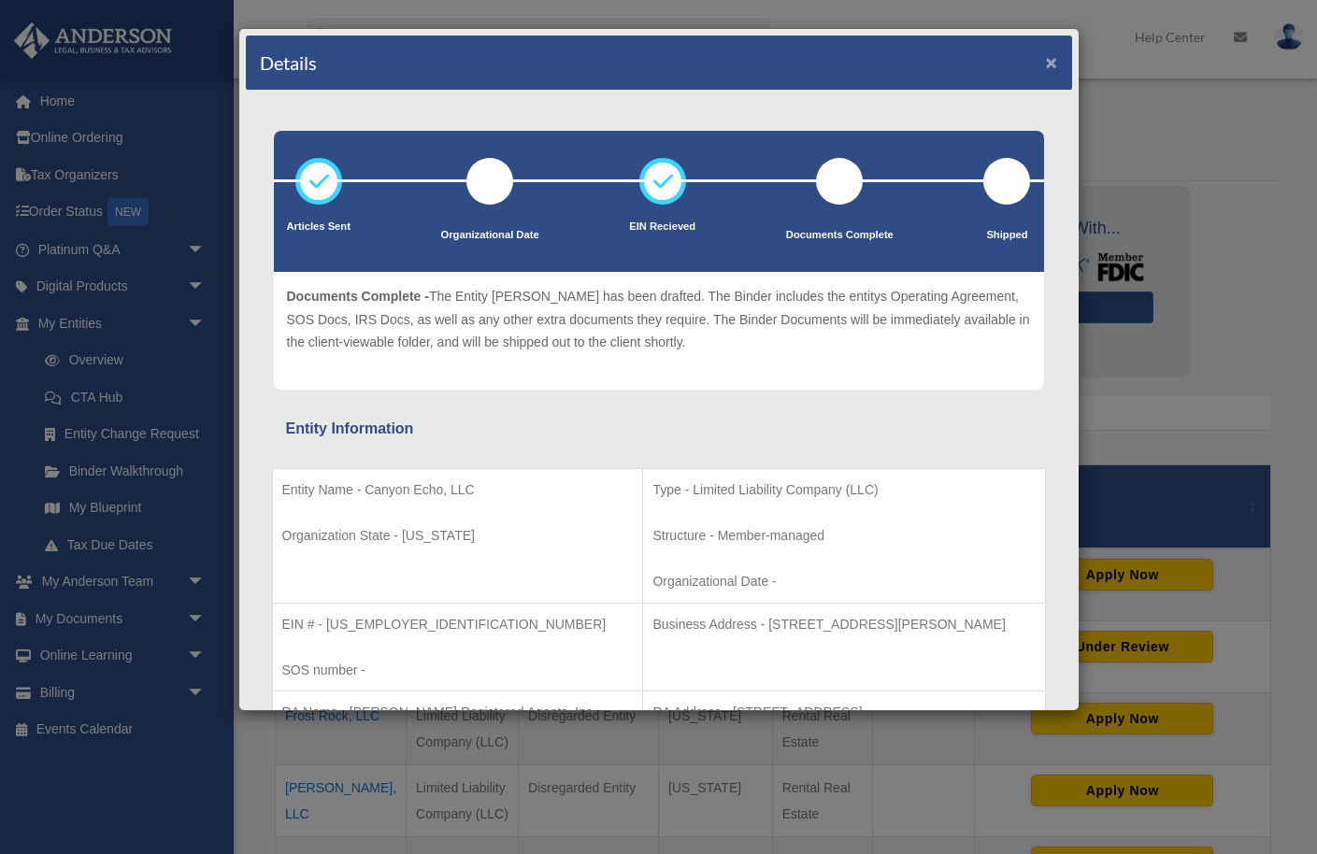
click at [1050, 64] on button "×" at bounding box center [1052, 62] width 12 height 20
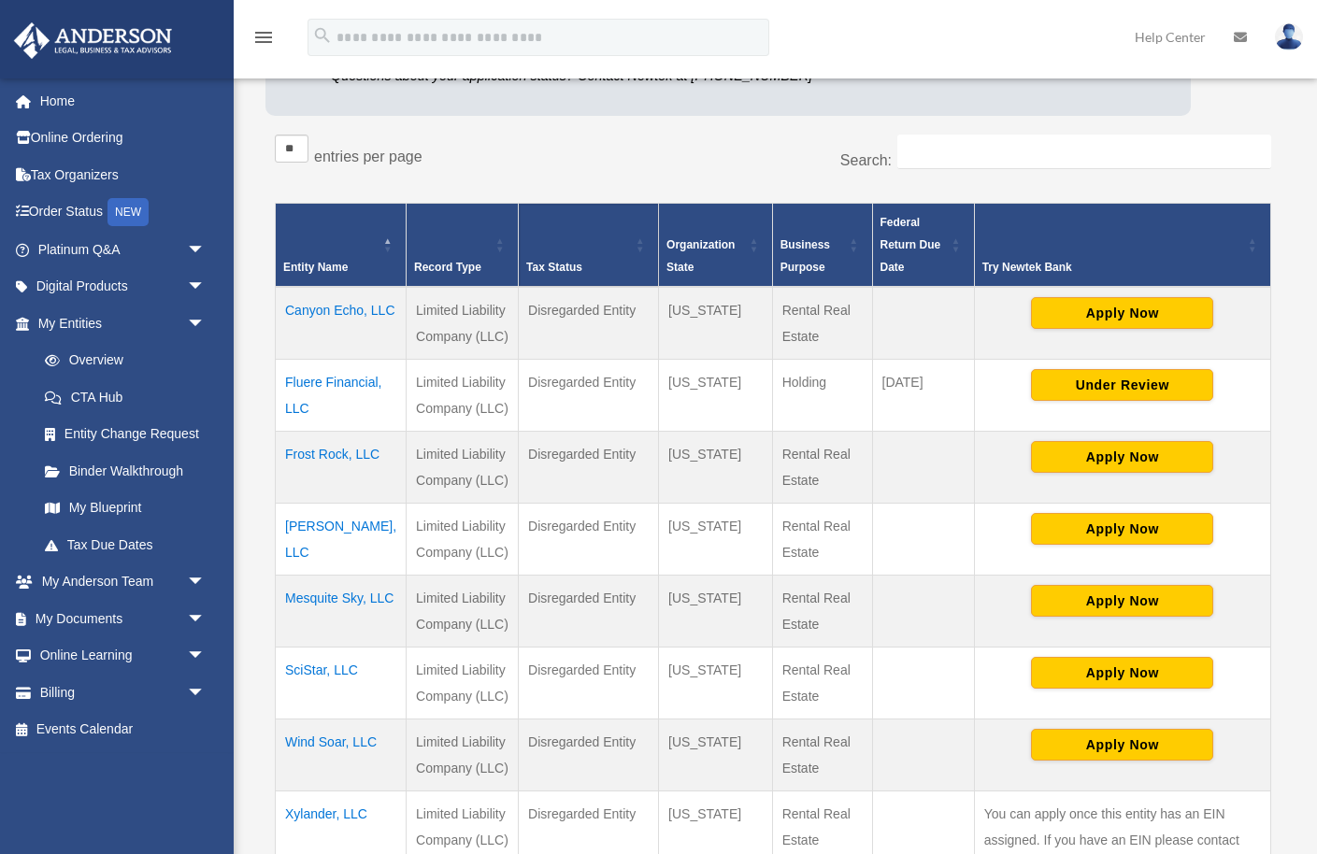
scroll to position [268, 0]
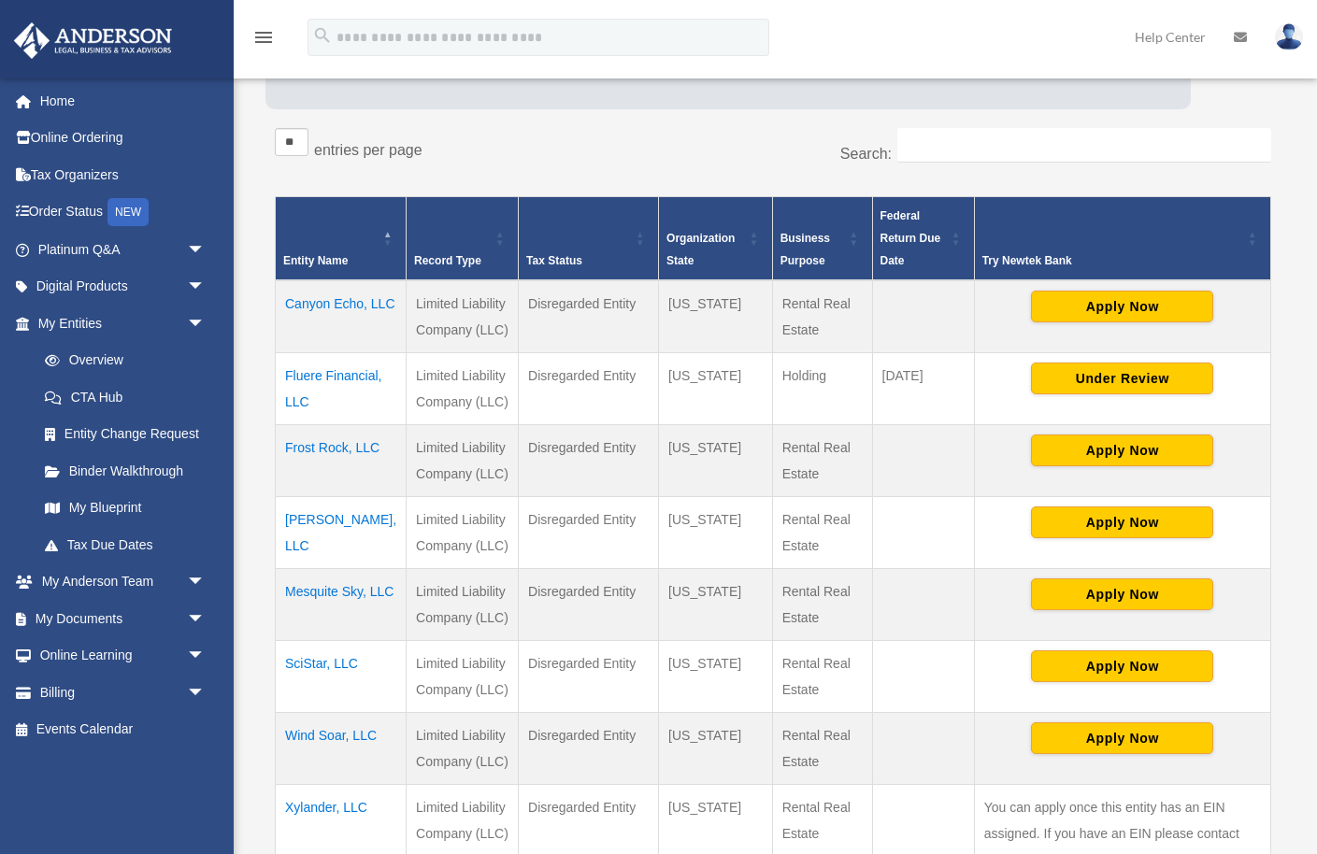
click at [311, 475] on td "Frost Rock, LLC" at bounding box center [341, 461] width 131 height 72
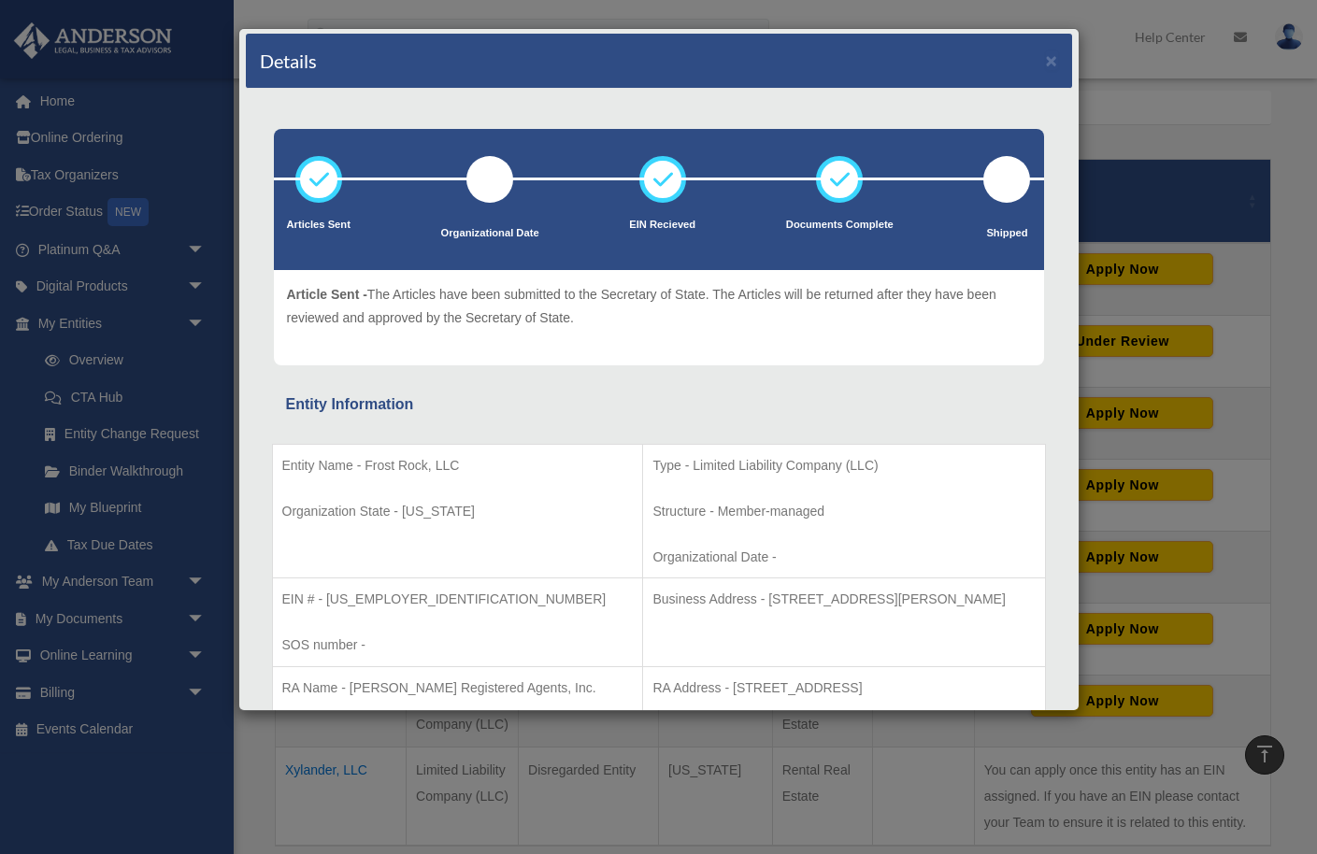
scroll to position [0, 0]
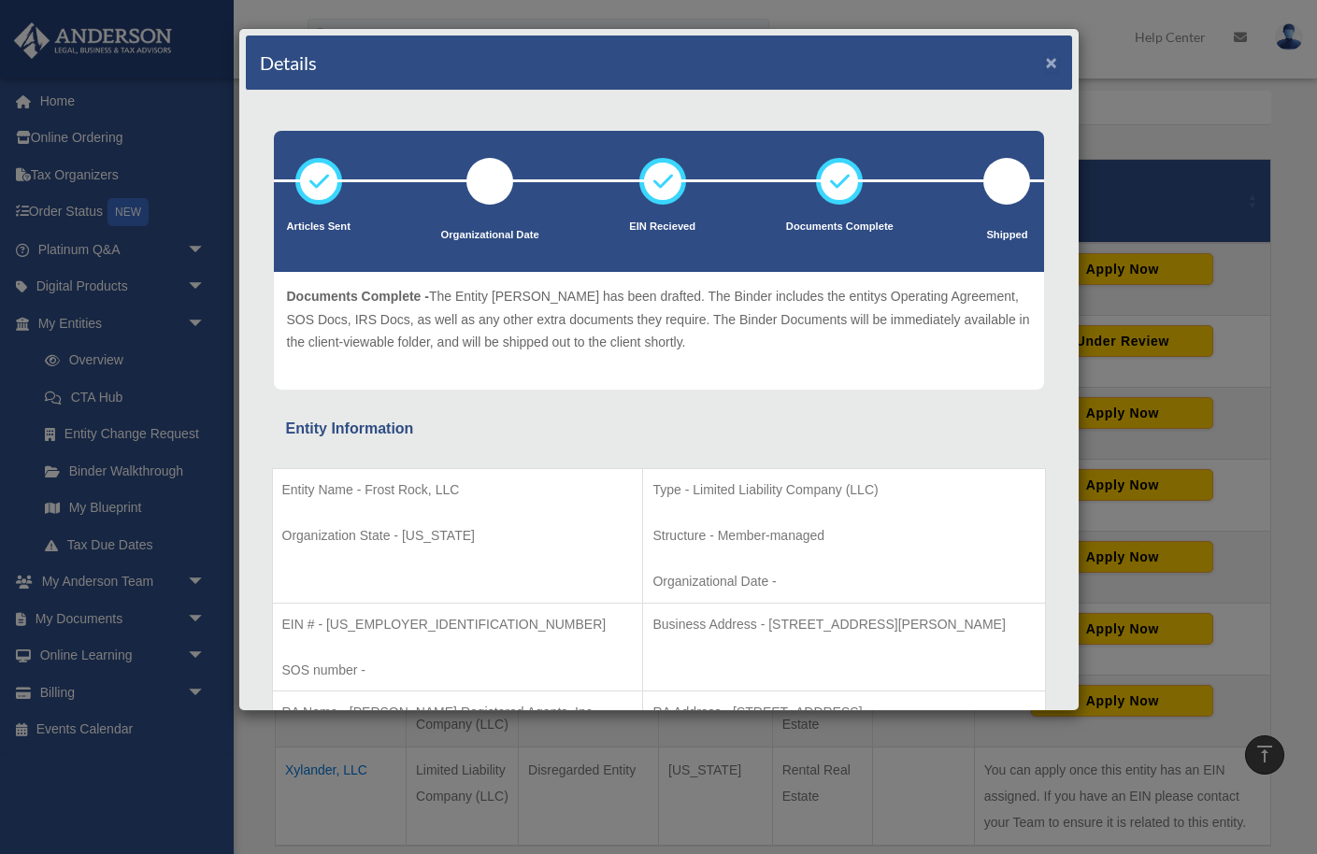
click at [1051, 65] on button "×" at bounding box center [1052, 62] width 12 height 20
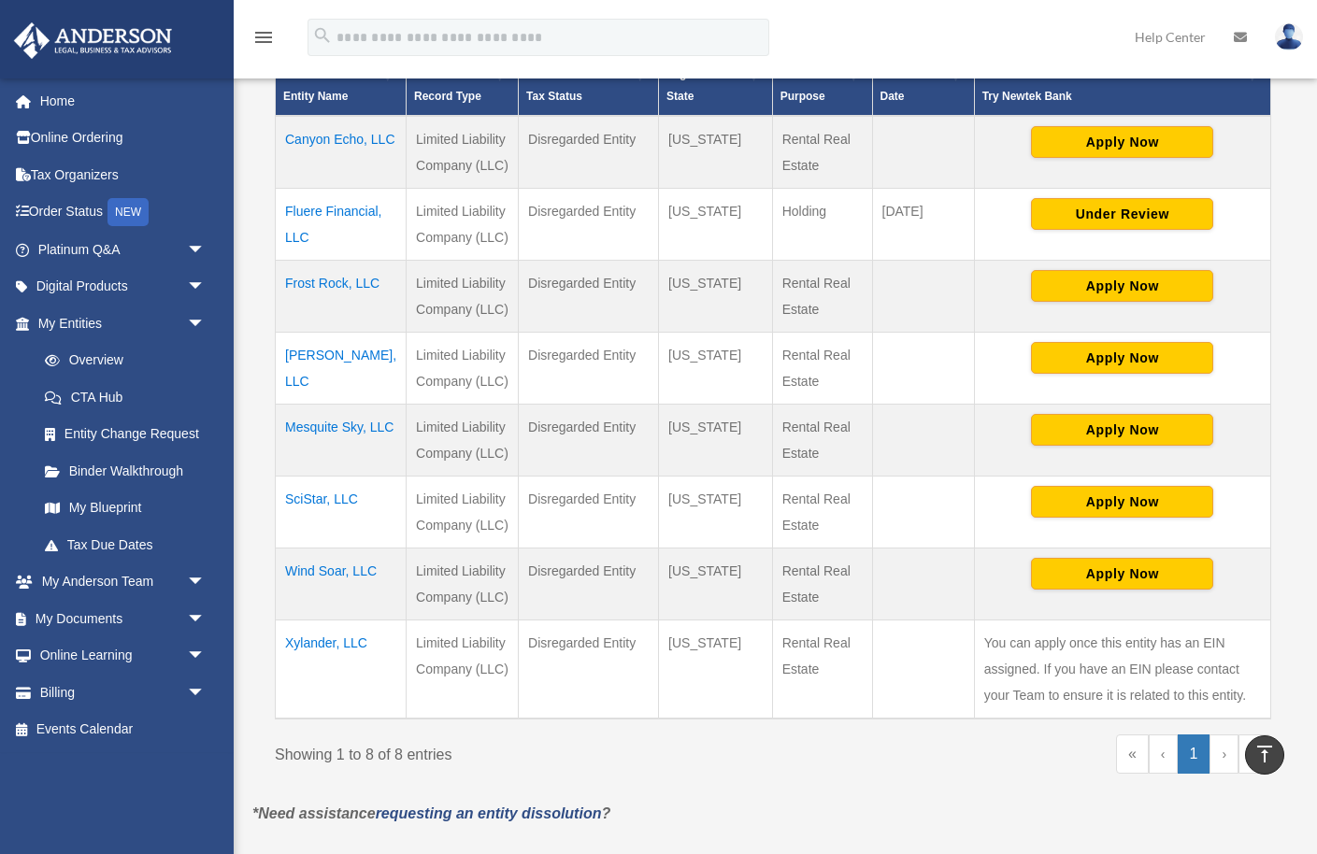
scroll to position [448, 0]
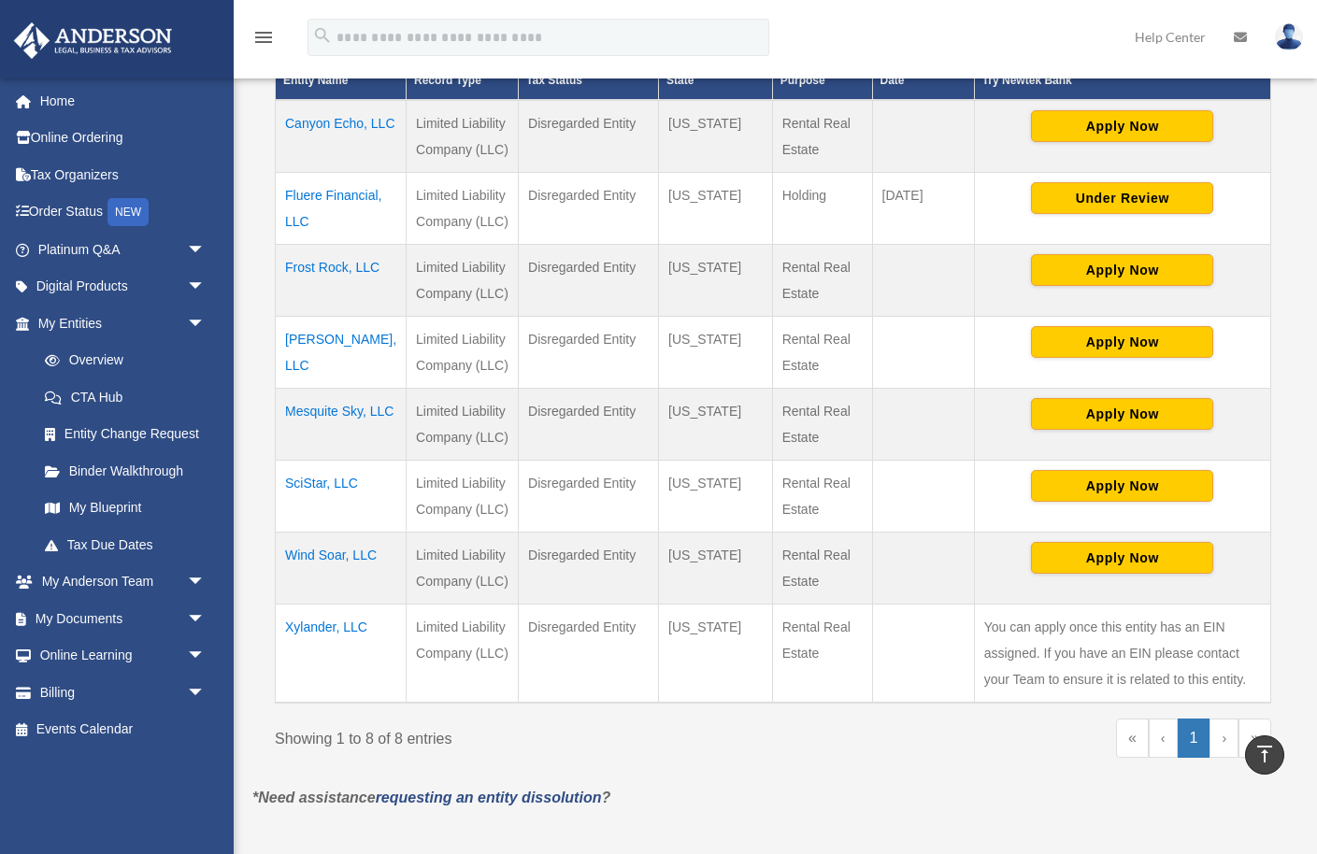
click at [321, 654] on td "Xylander, LLC" at bounding box center [341, 654] width 131 height 99
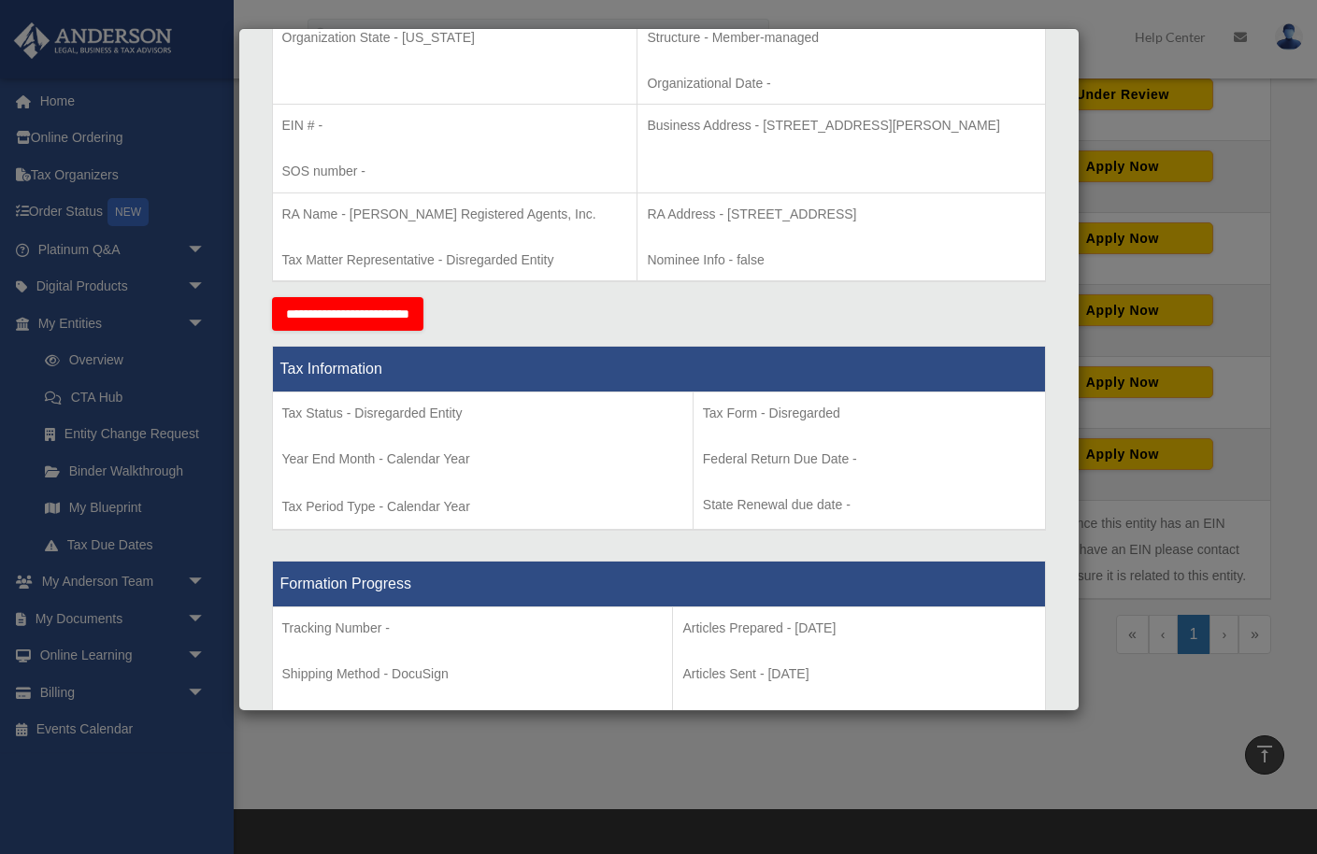
scroll to position [483, 0]
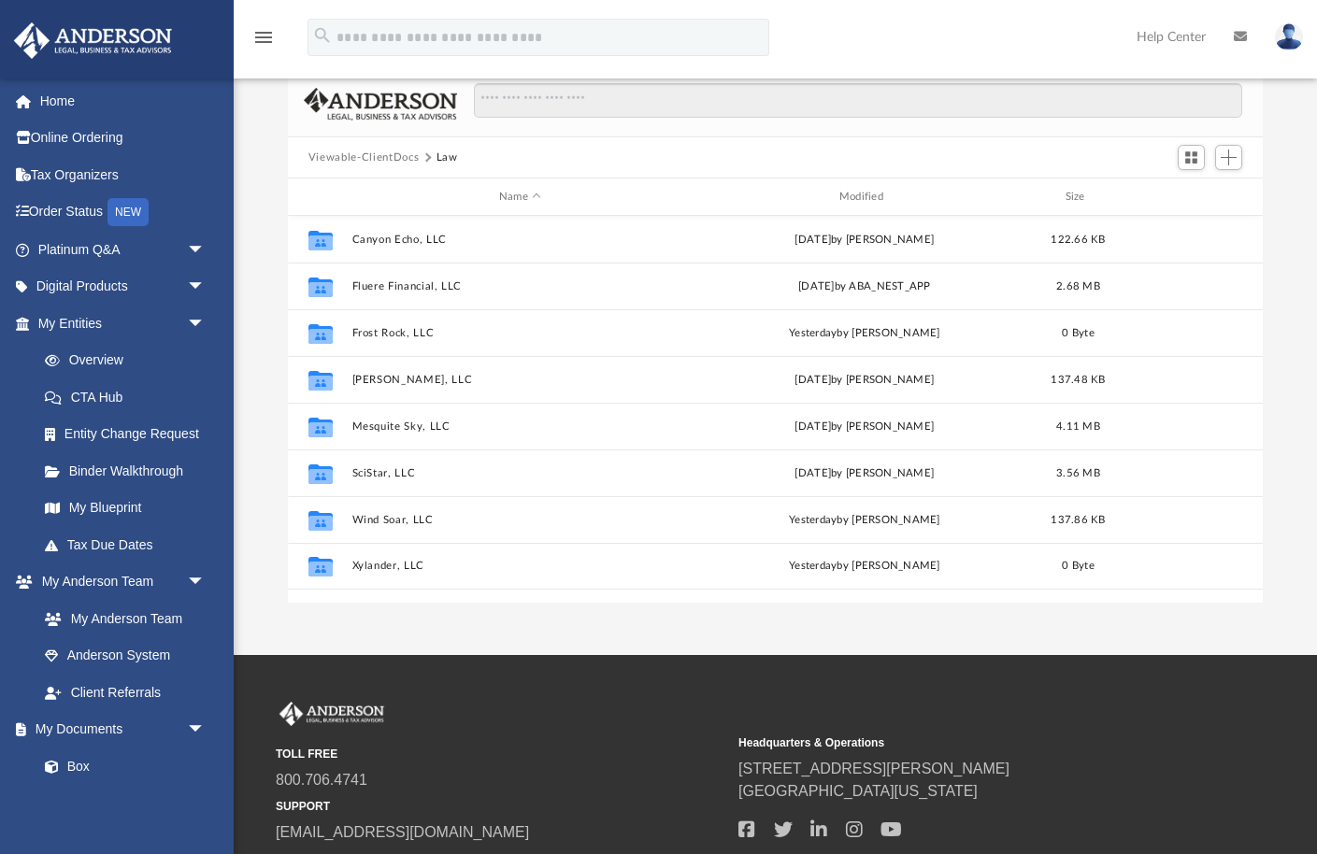
scroll to position [424, 975]
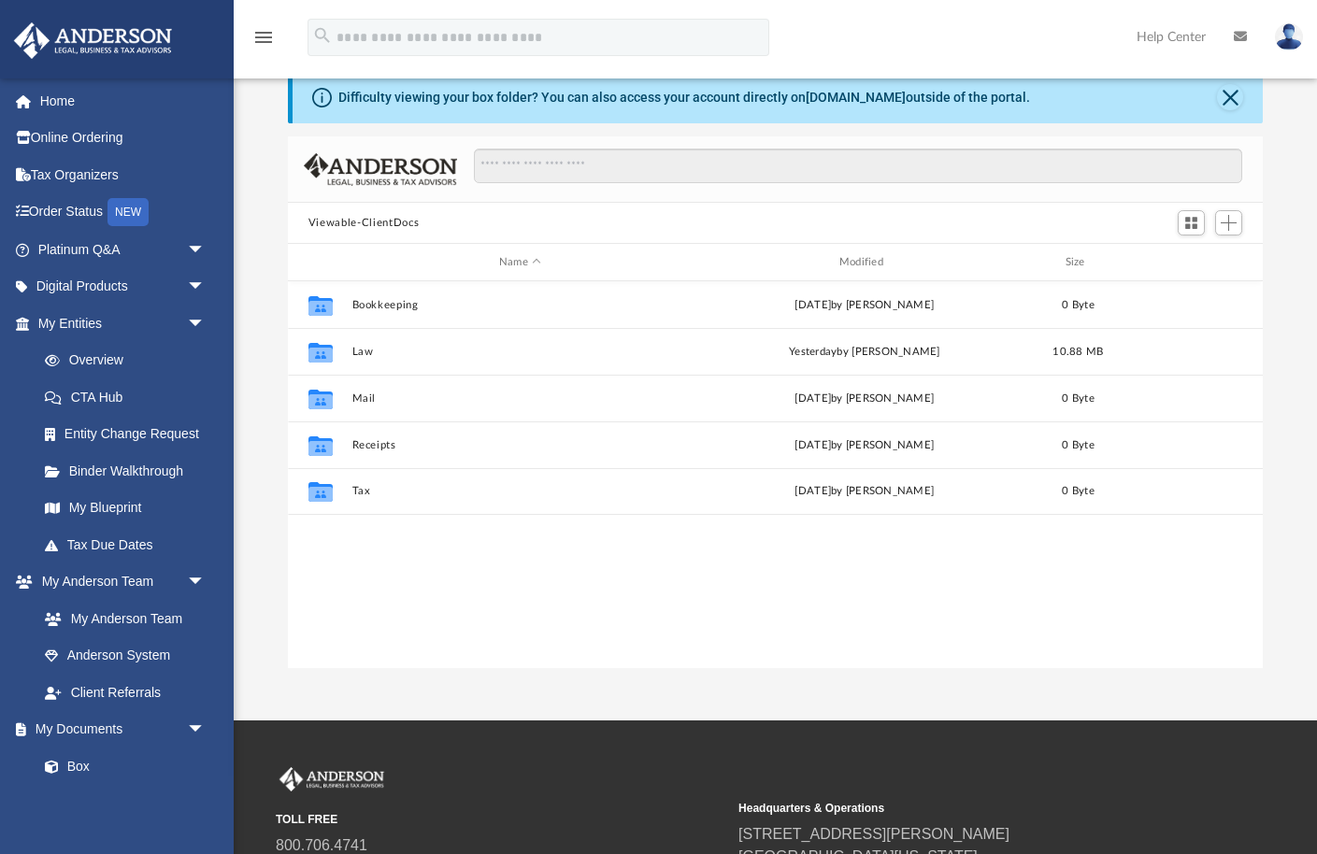
scroll to position [424, 975]
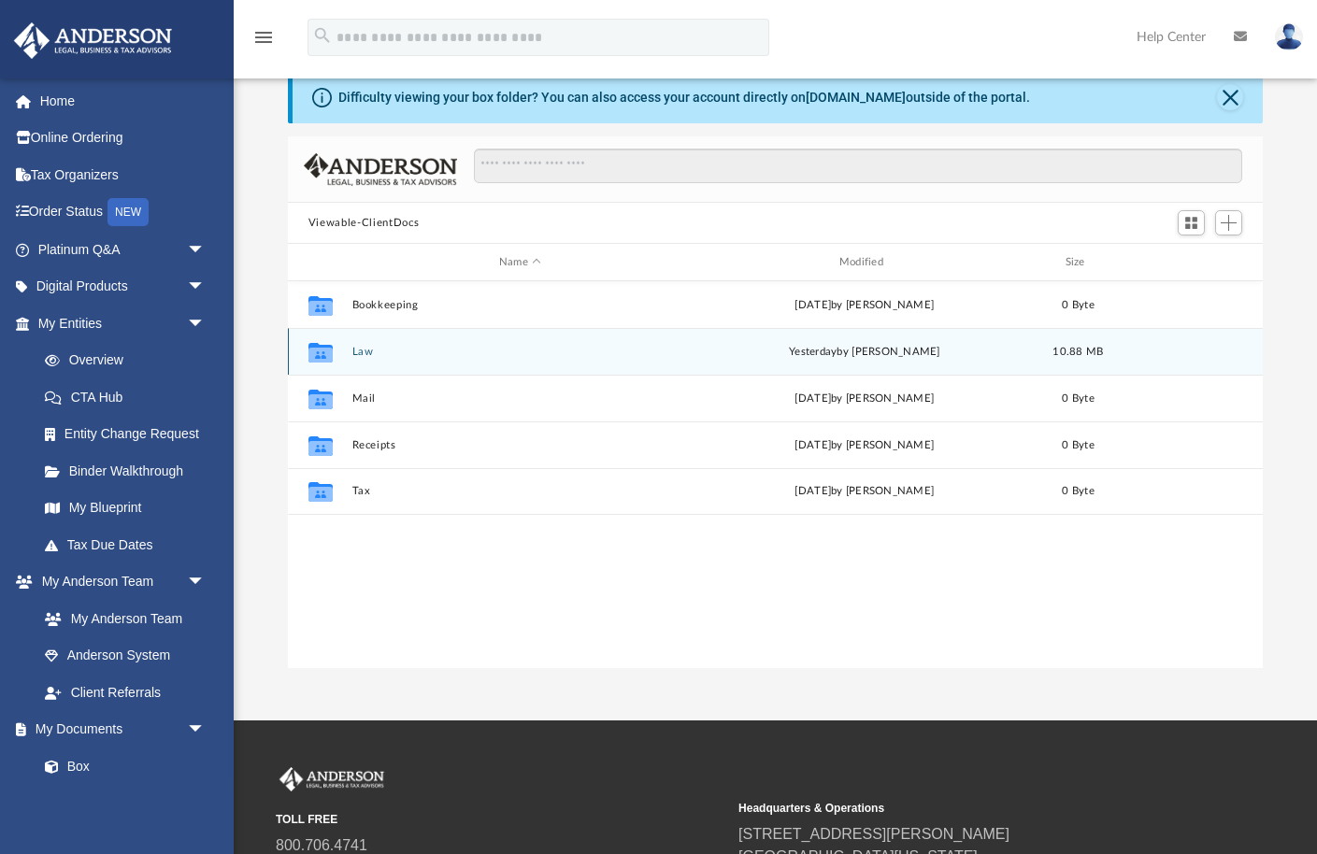
click at [362, 352] on button "Law" at bounding box center [519, 352] width 336 height 12
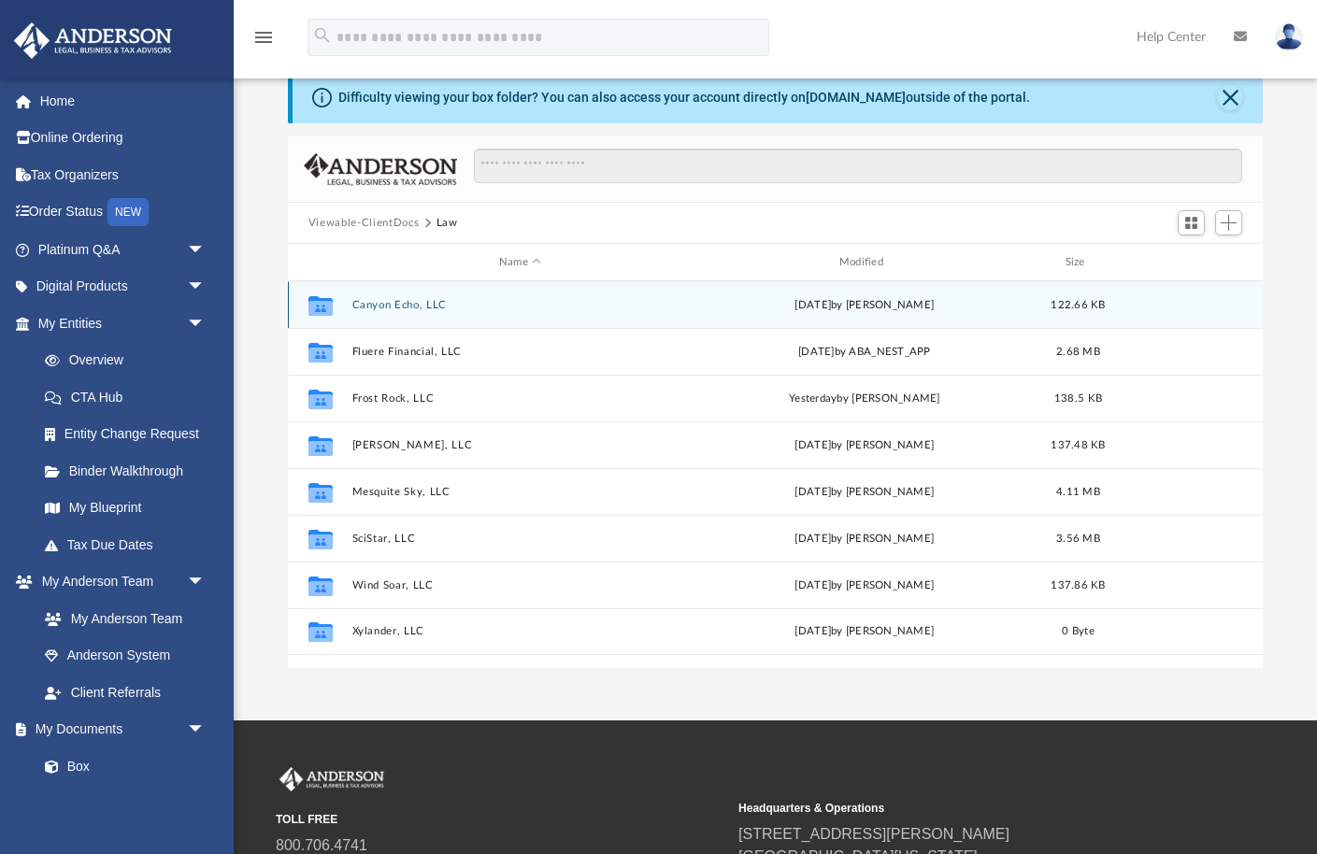
click at [375, 306] on button "Canyon Echo, LLC" at bounding box center [519, 305] width 336 height 12
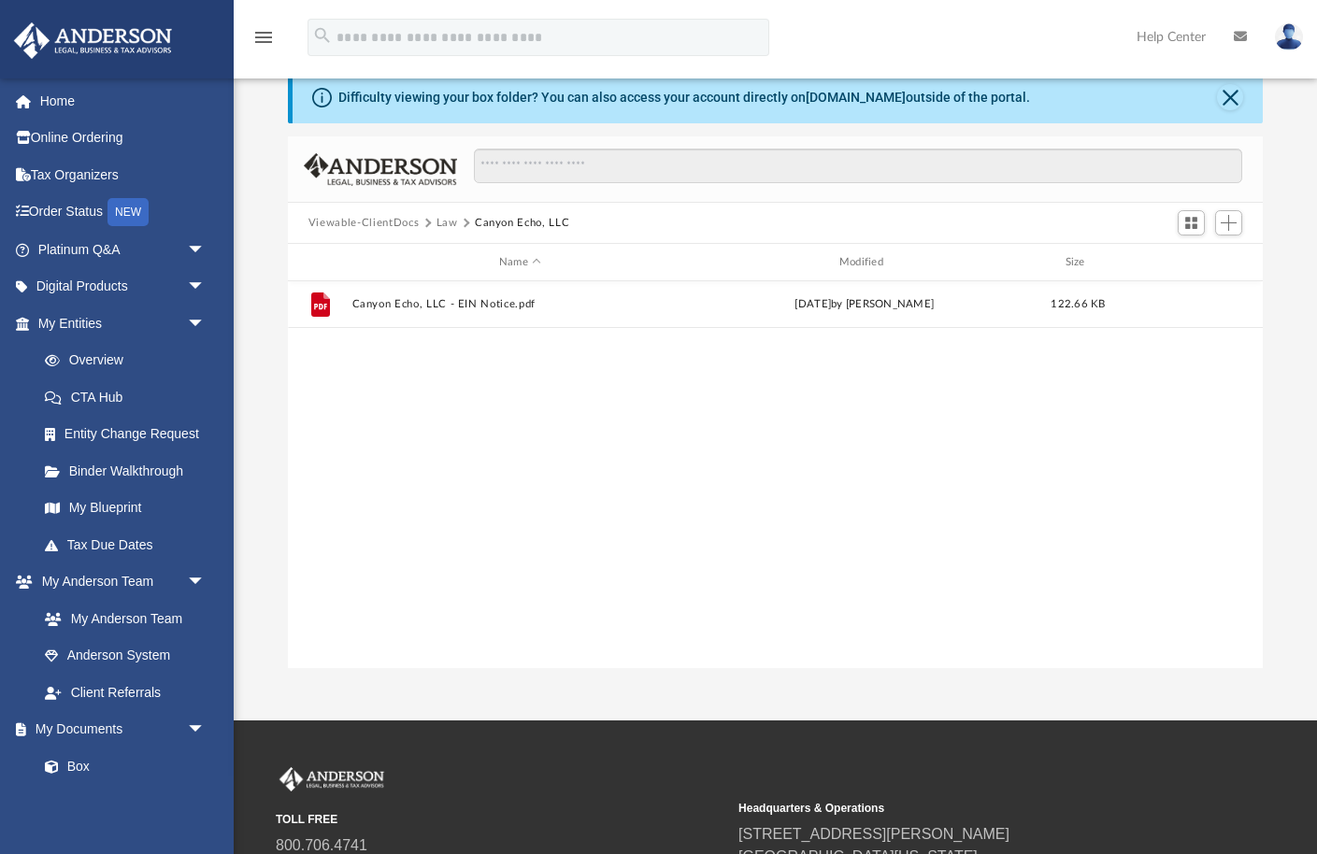
click at [448, 222] on button "Law" at bounding box center [446, 223] width 21 height 17
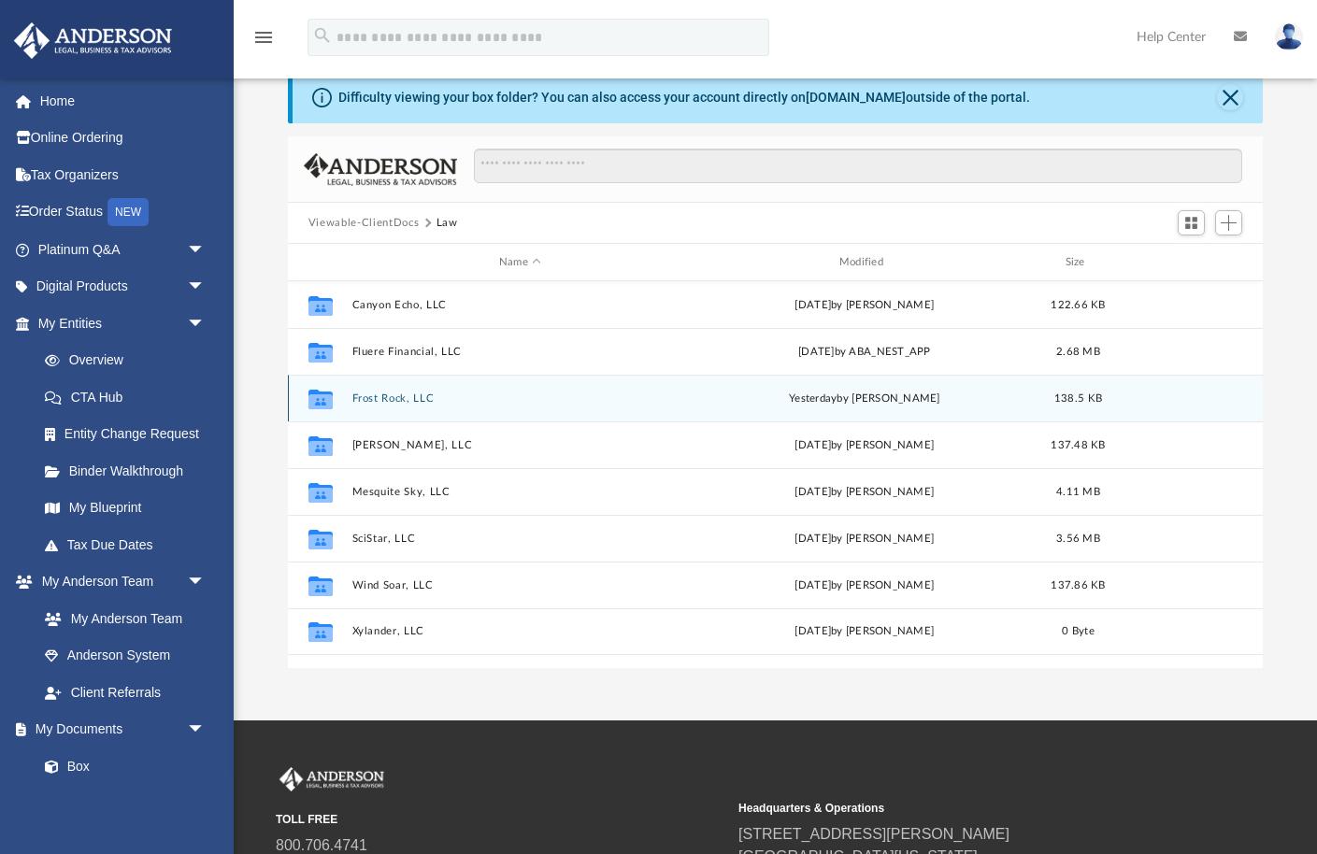
click at [372, 397] on button "Frost Rock, LLC" at bounding box center [519, 398] width 336 height 12
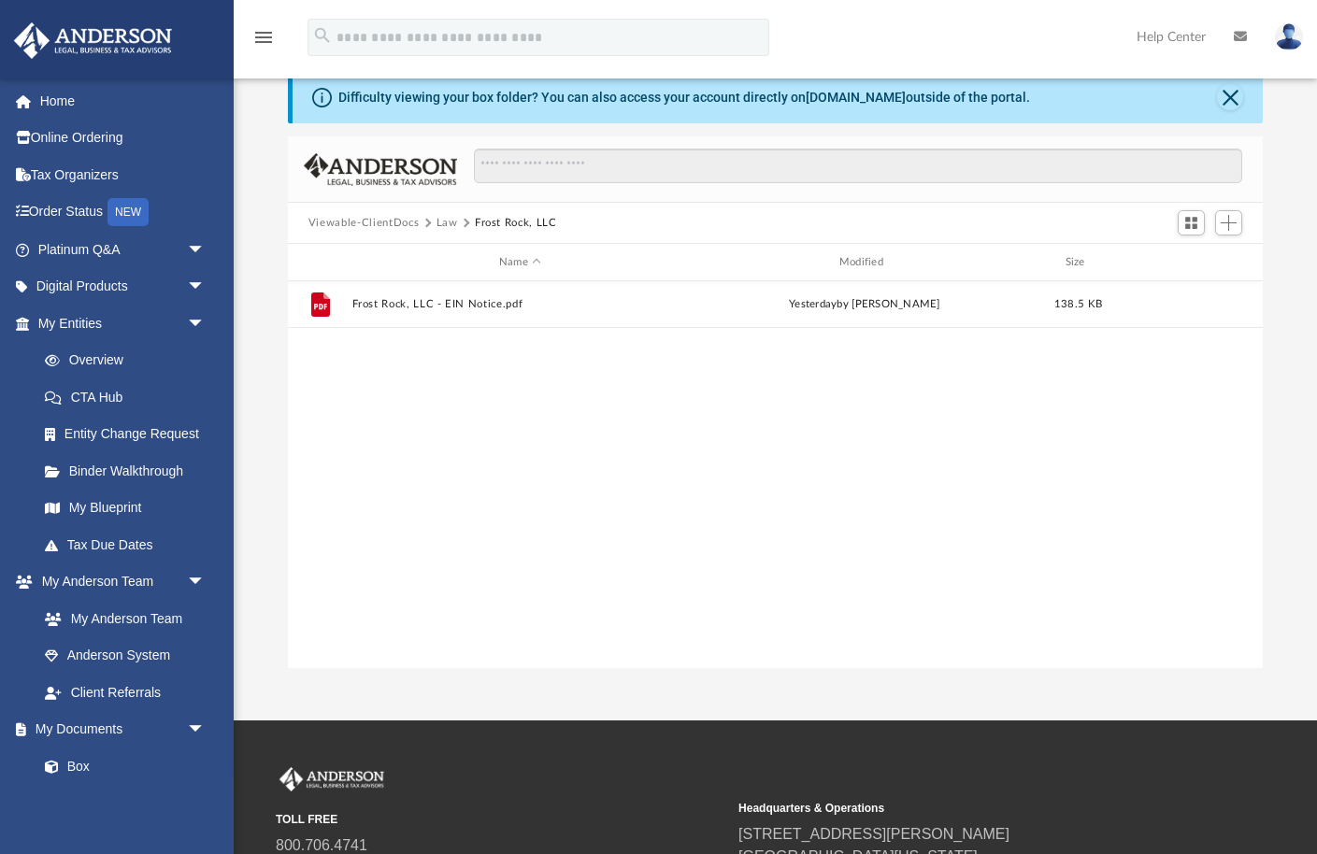
click at [448, 222] on button "Law" at bounding box center [446, 223] width 21 height 17
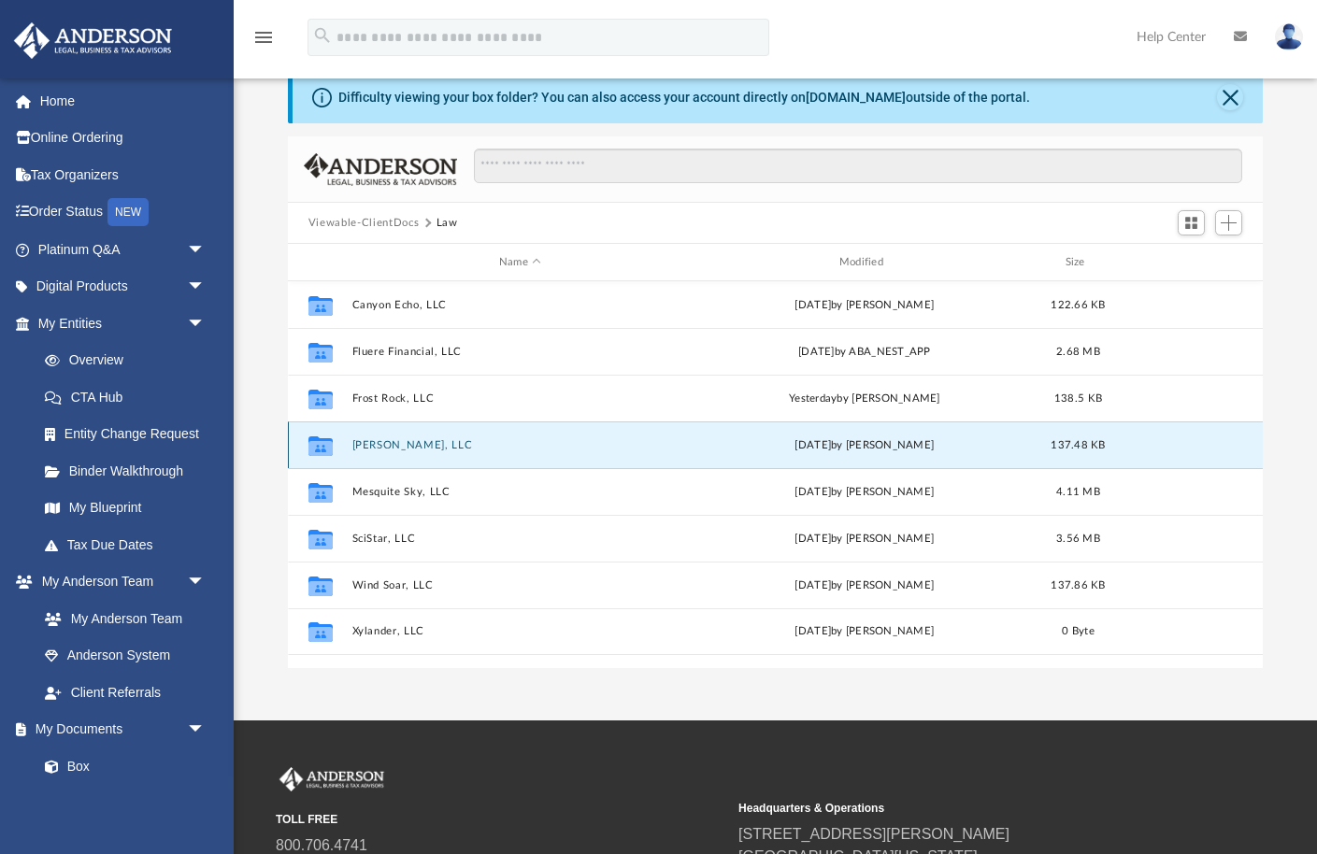
click at [377, 439] on button "[PERSON_NAME], LLC" at bounding box center [519, 445] width 336 height 12
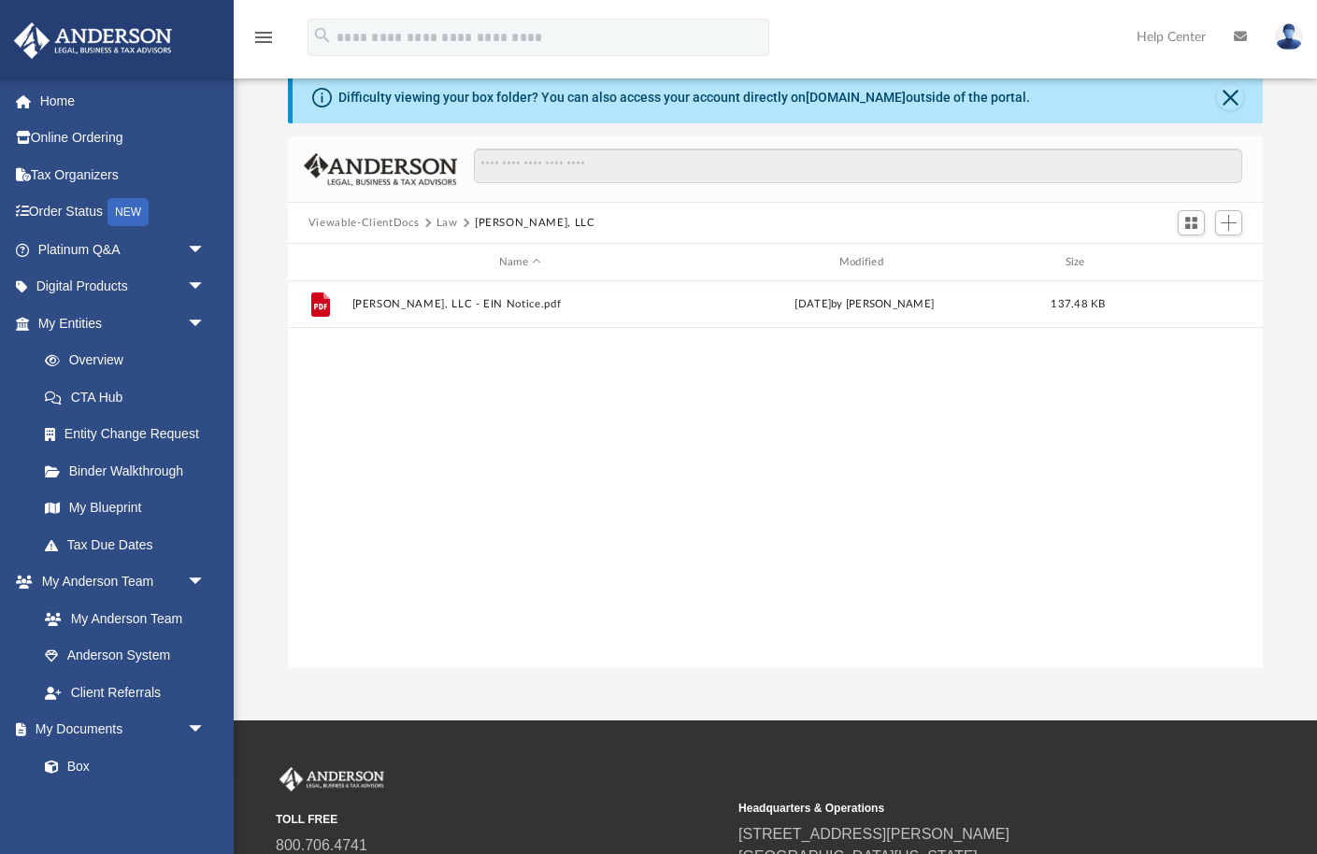
click at [447, 221] on button "Law" at bounding box center [446, 223] width 21 height 17
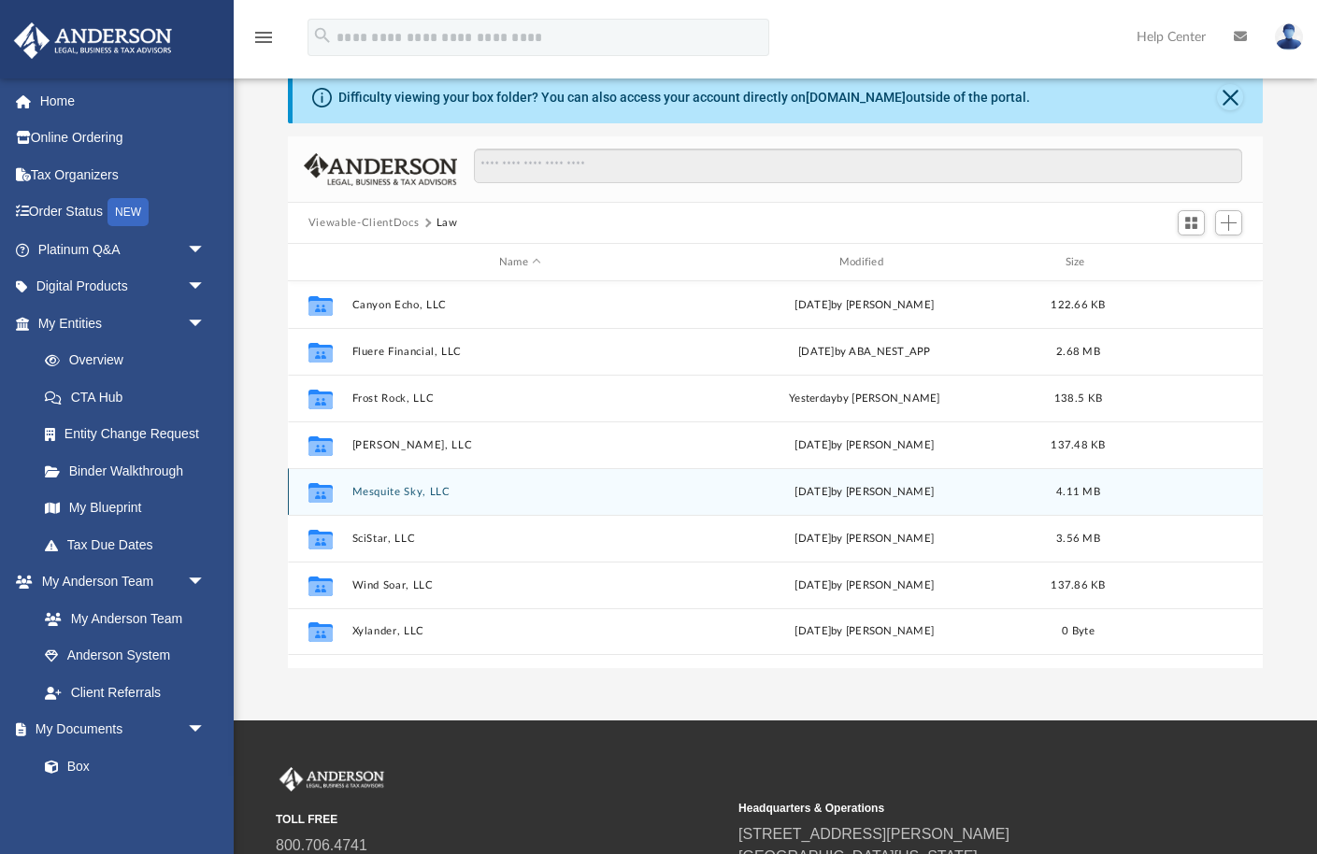
click at [381, 490] on button "Mesquite Sky, LLC" at bounding box center [519, 492] width 336 height 12
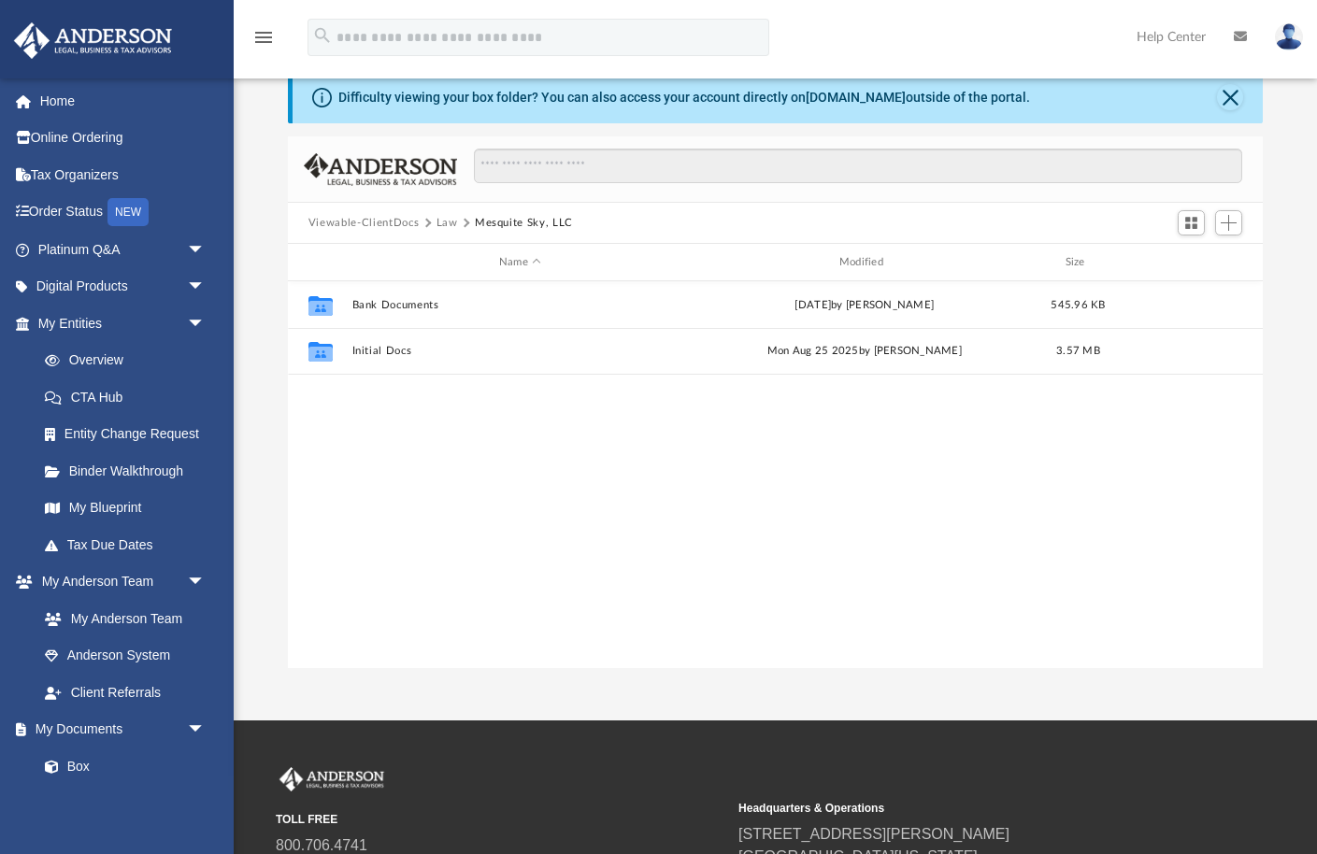
click at [449, 221] on button "Law" at bounding box center [446, 223] width 21 height 17
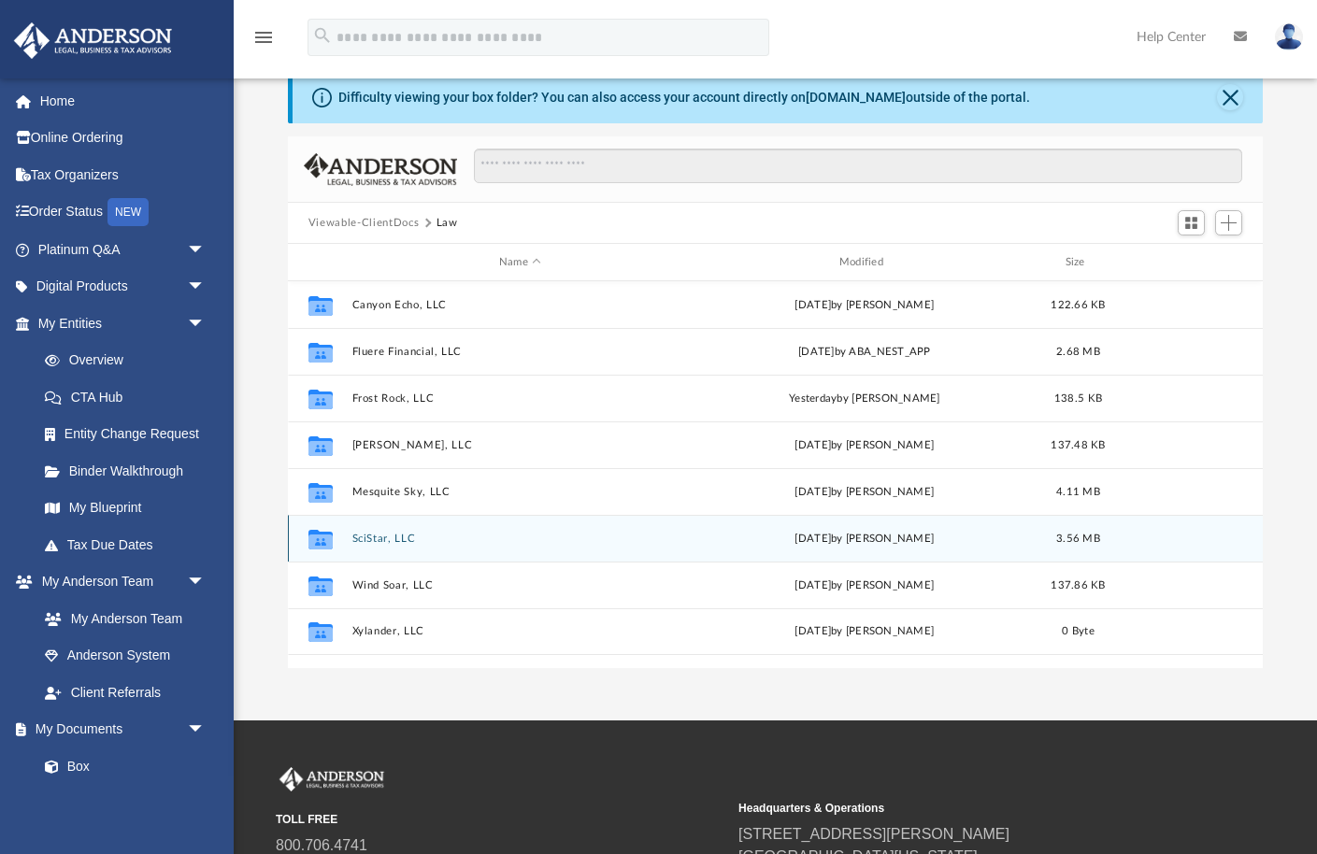
click at [375, 534] on button "SciStar, LLC" at bounding box center [519, 539] width 336 height 12
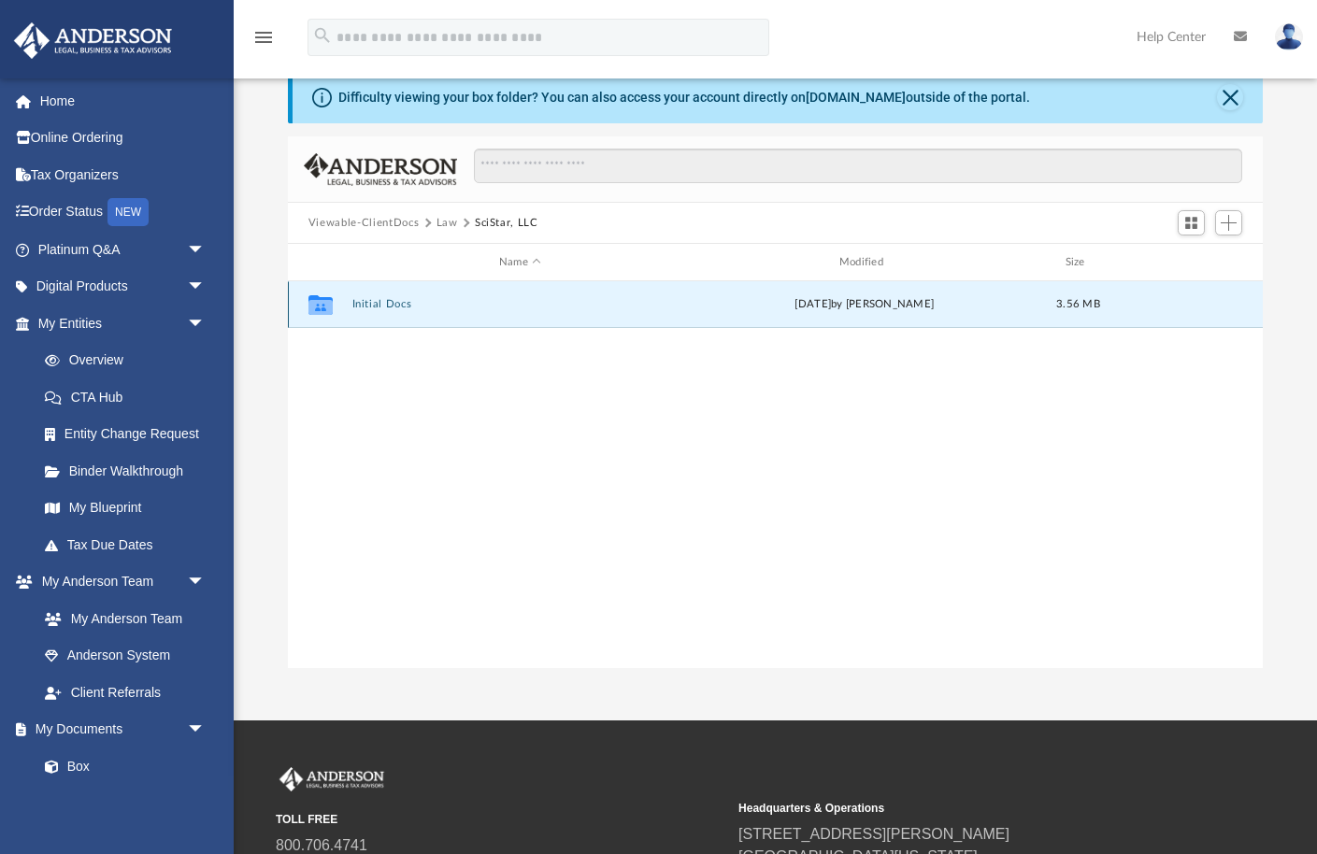
click at [366, 302] on button "Initial Docs" at bounding box center [519, 304] width 336 height 12
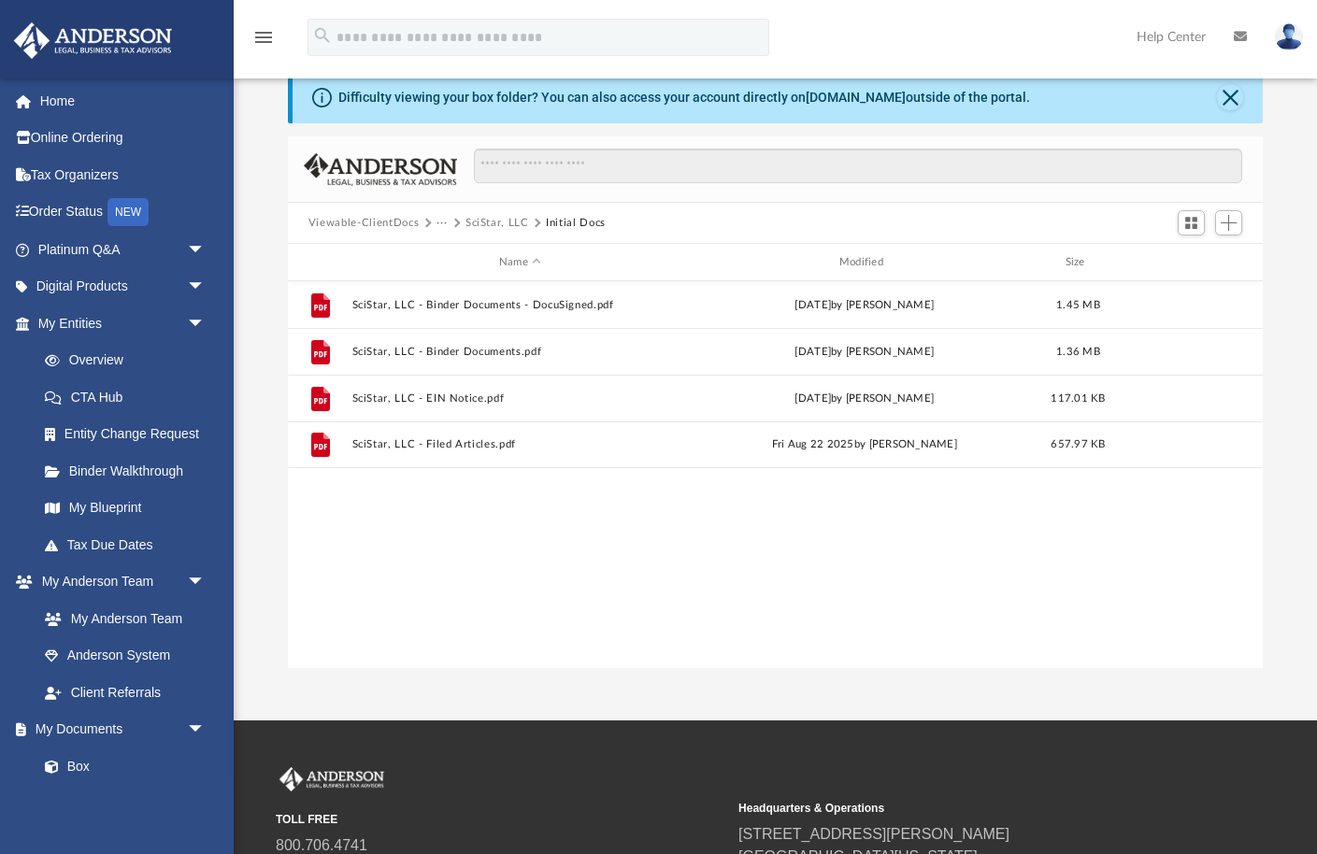
click at [487, 225] on button "SciStar, LLC" at bounding box center [497, 223] width 64 height 17
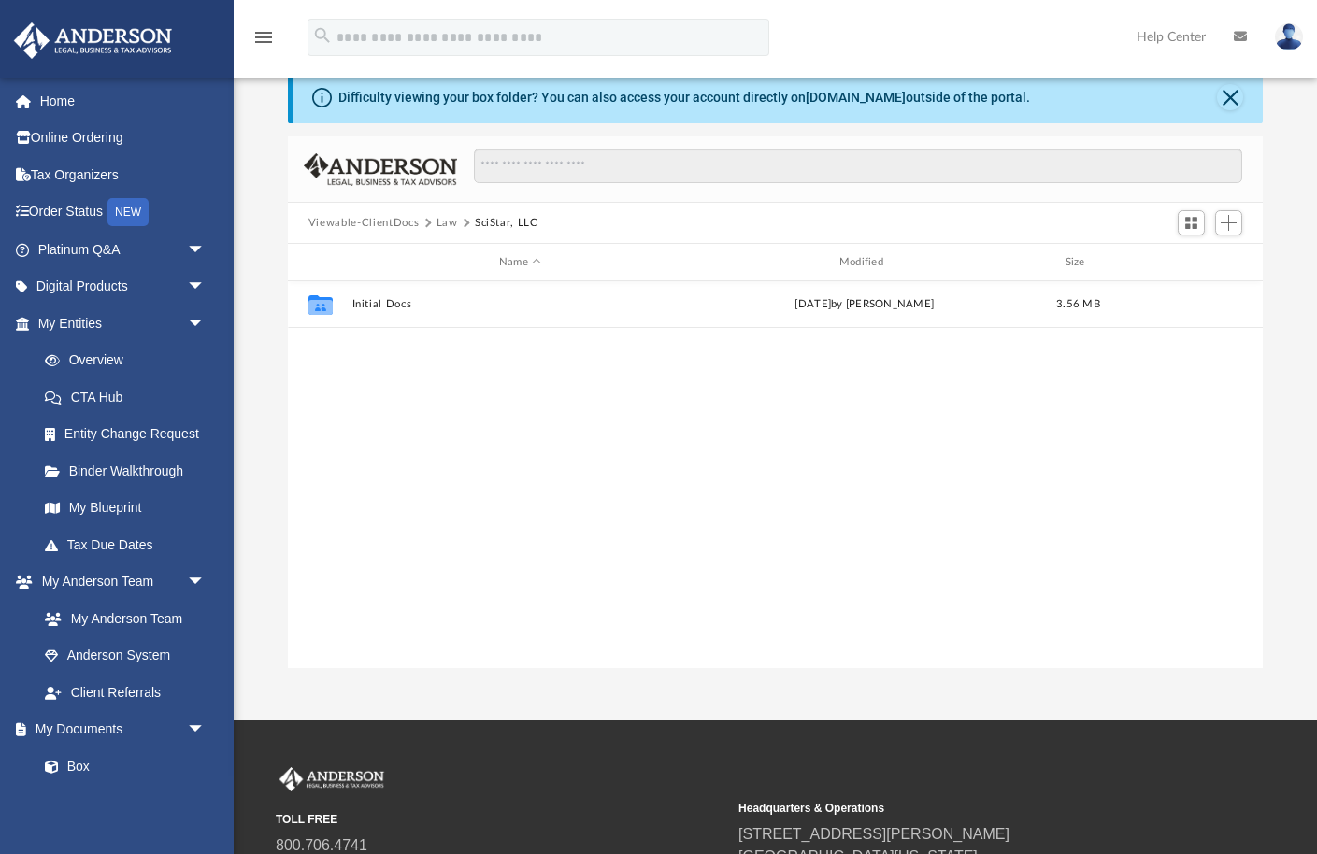
click at [446, 221] on button "Law" at bounding box center [446, 223] width 21 height 17
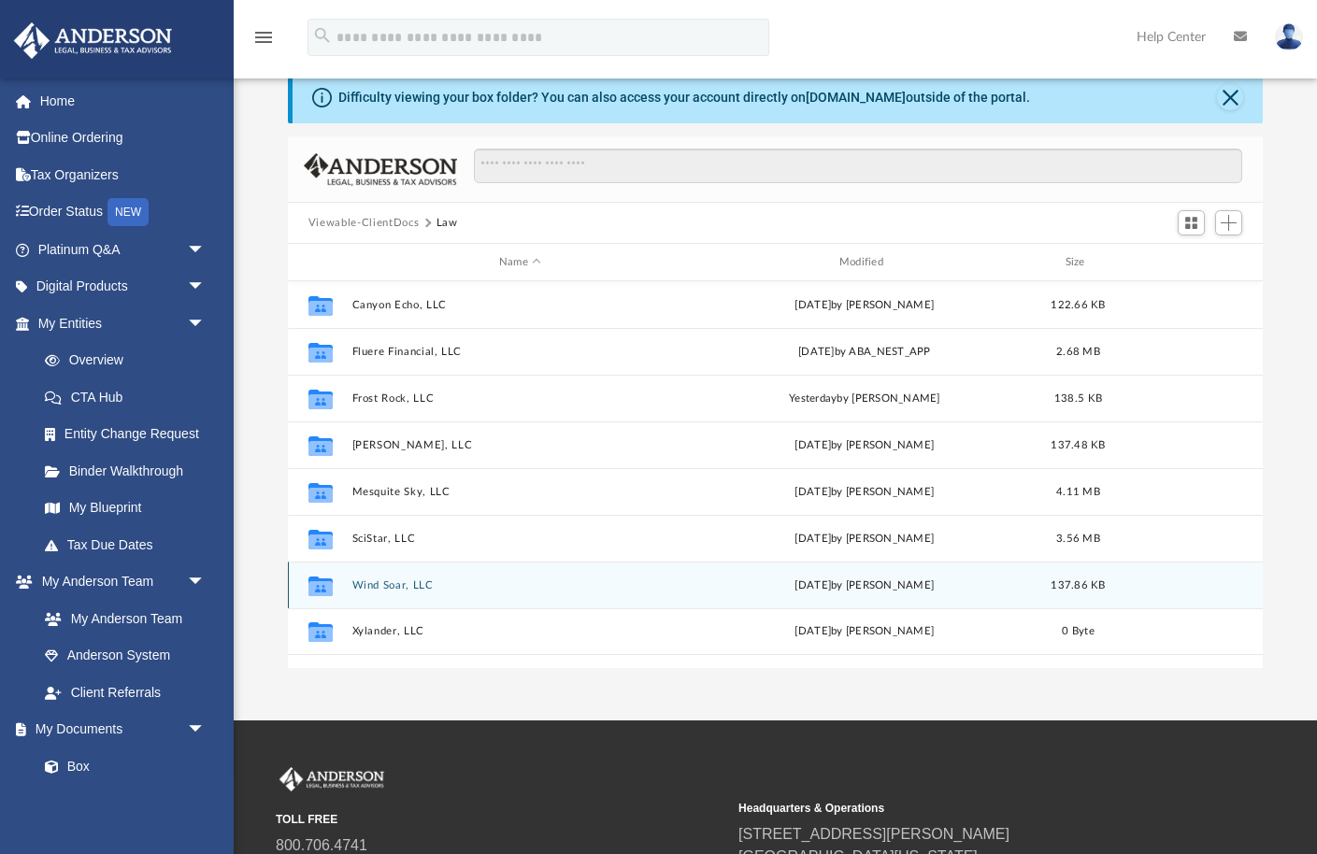
click at [376, 585] on button "Wind Soar, LLC" at bounding box center [519, 585] width 336 height 12
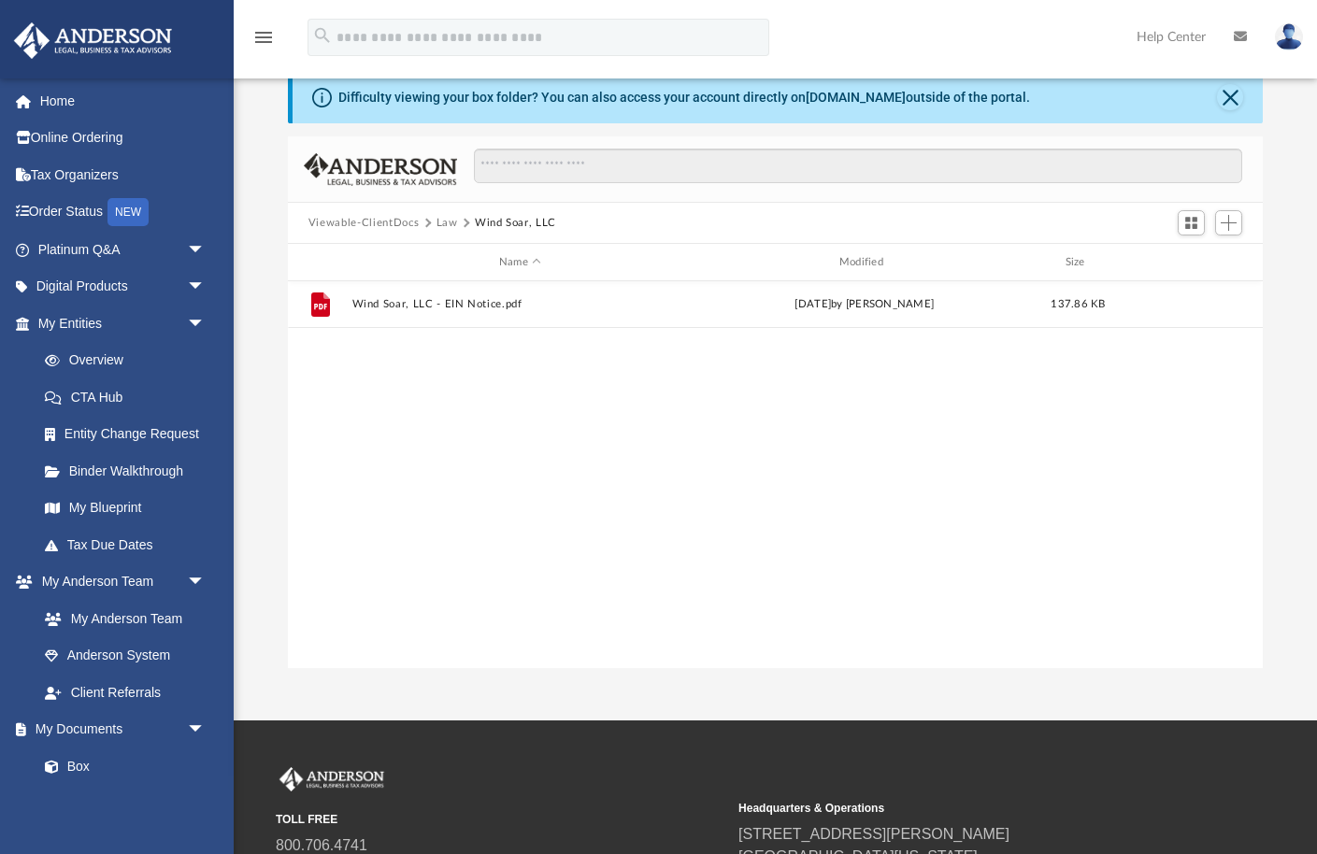
click at [448, 220] on button "Law" at bounding box center [446, 223] width 21 height 17
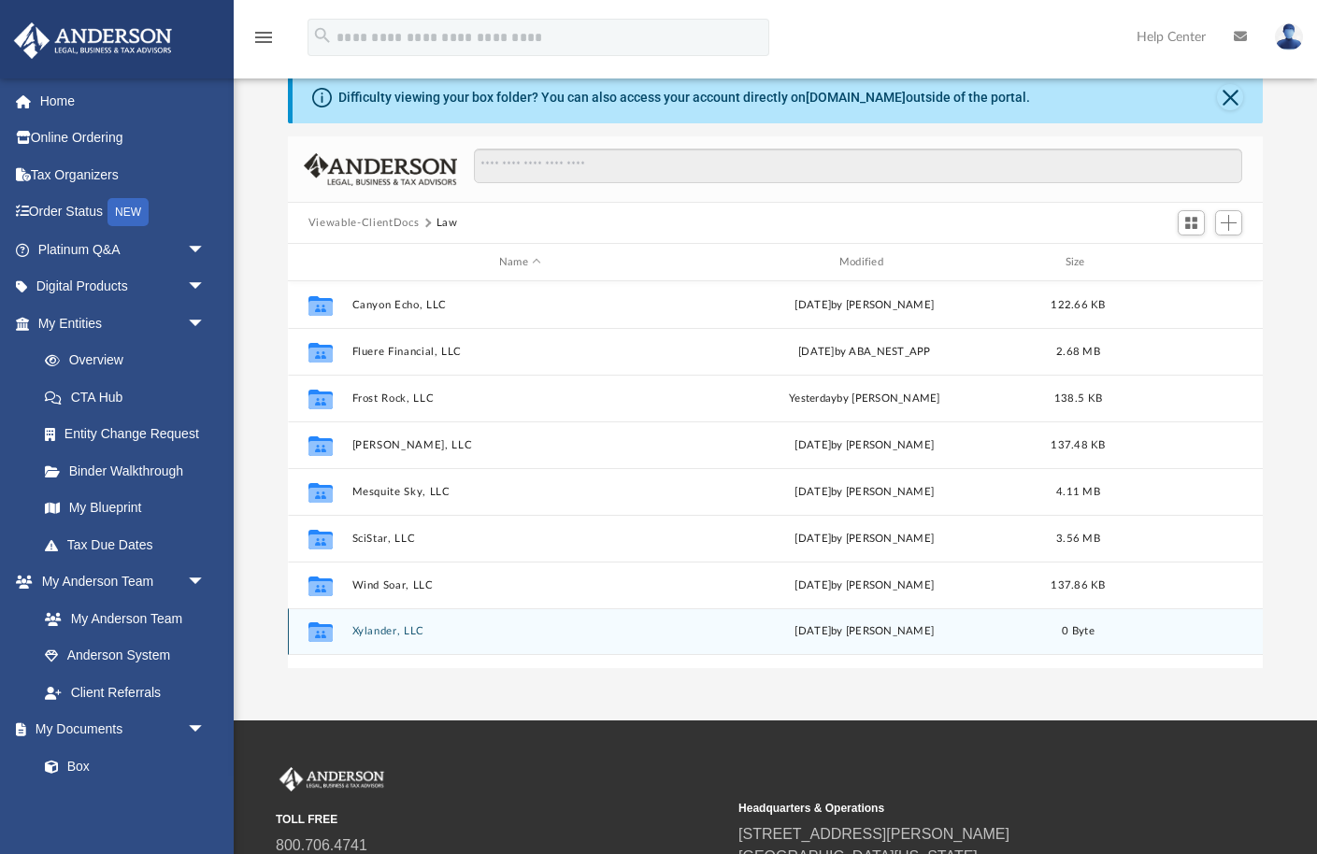
click at [378, 630] on button "Xylander, LLC" at bounding box center [519, 631] width 336 height 12
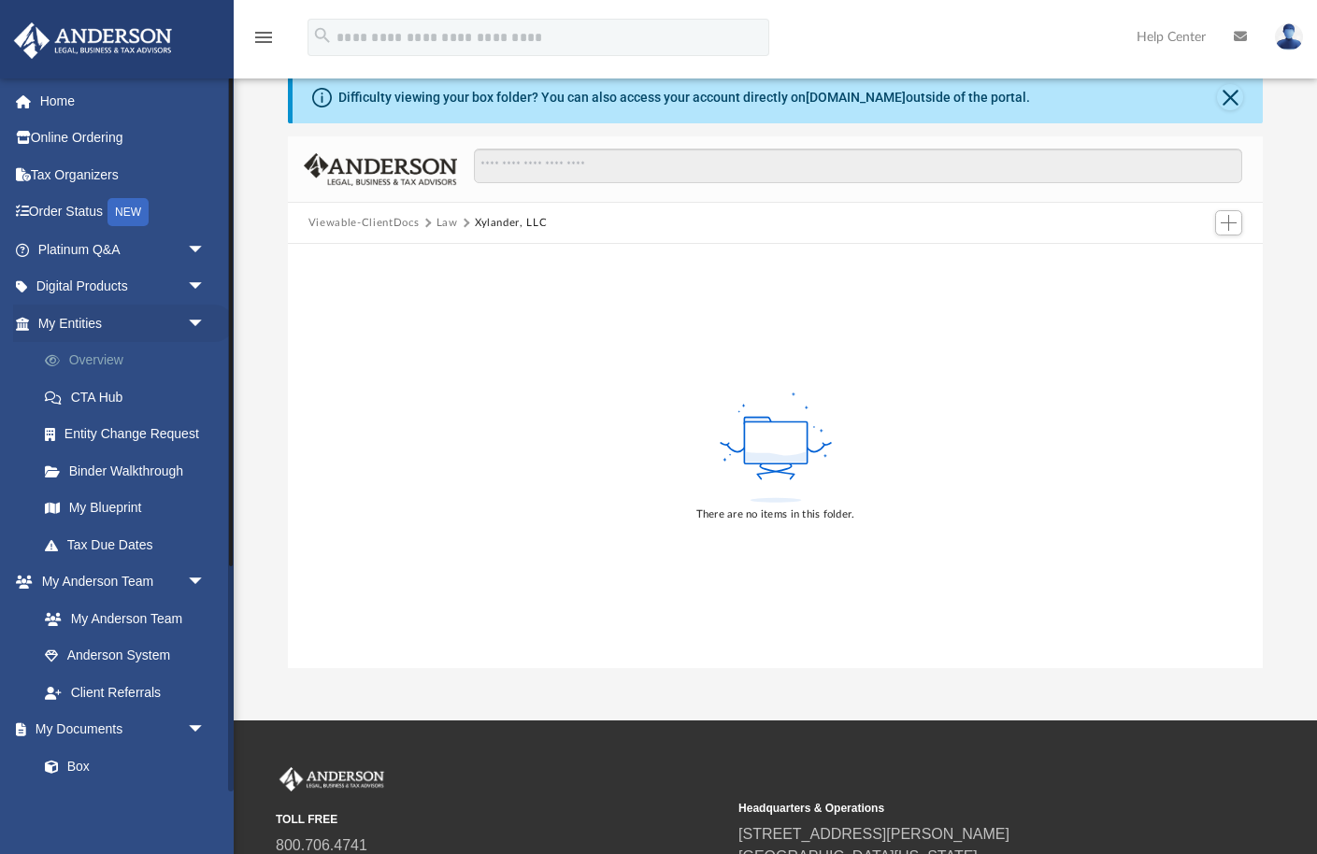
scroll to position [0, 0]
